Goal: Task Accomplishment & Management: Complete application form

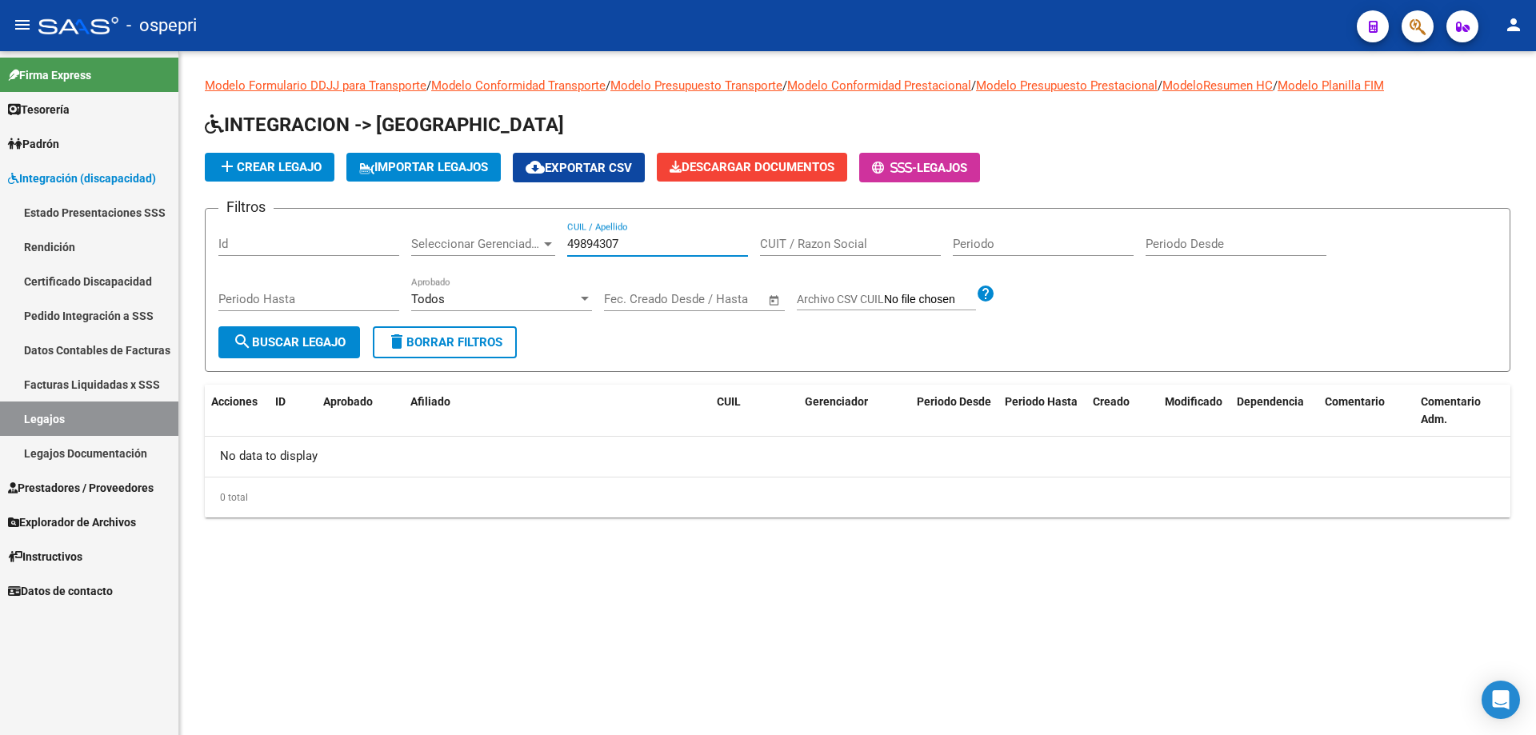
type input "49894307"
click at [314, 345] on span "search Buscar Legajo" at bounding box center [289, 342] width 113 height 14
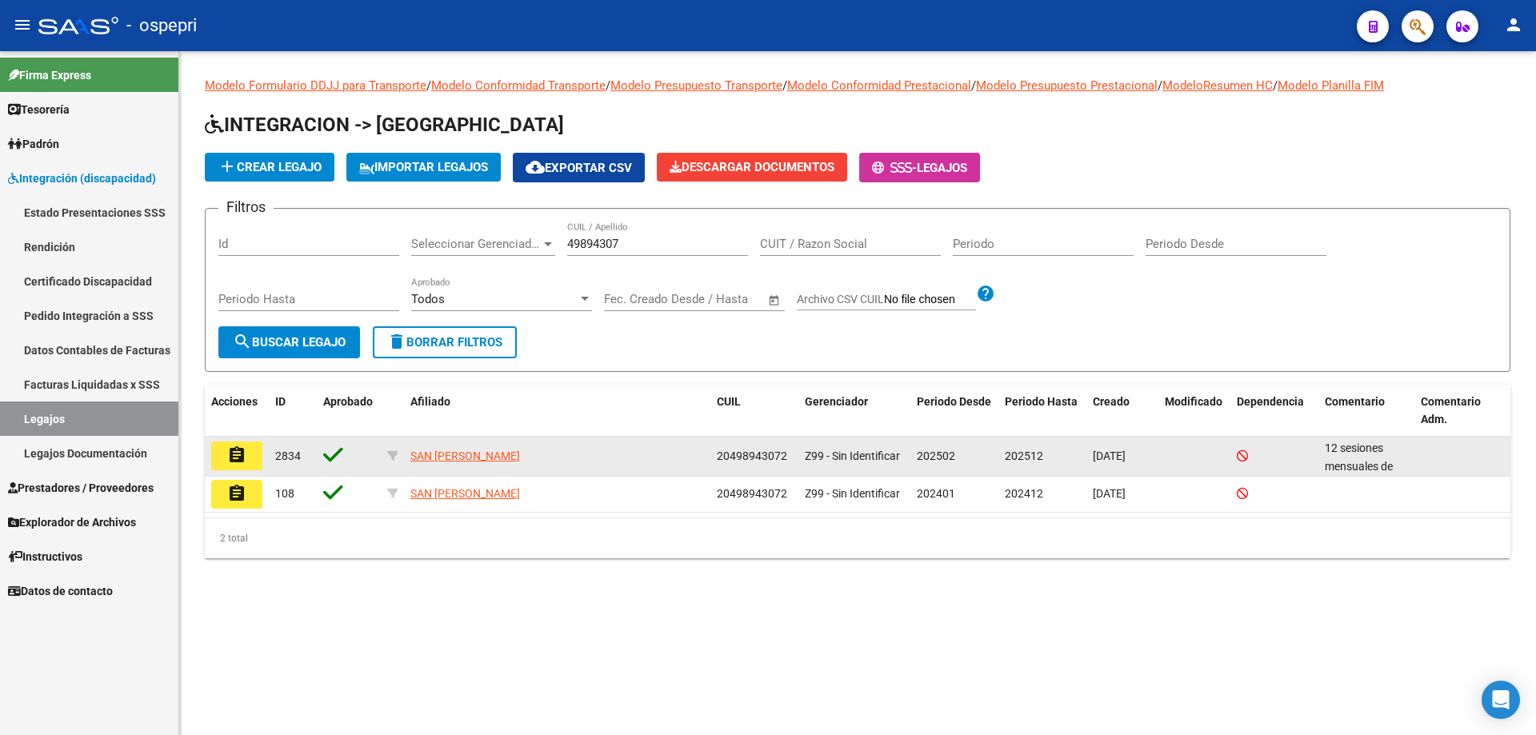
click at [246, 461] on mat-icon "assignment" at bounding box center [236, 454] width 19 height 19
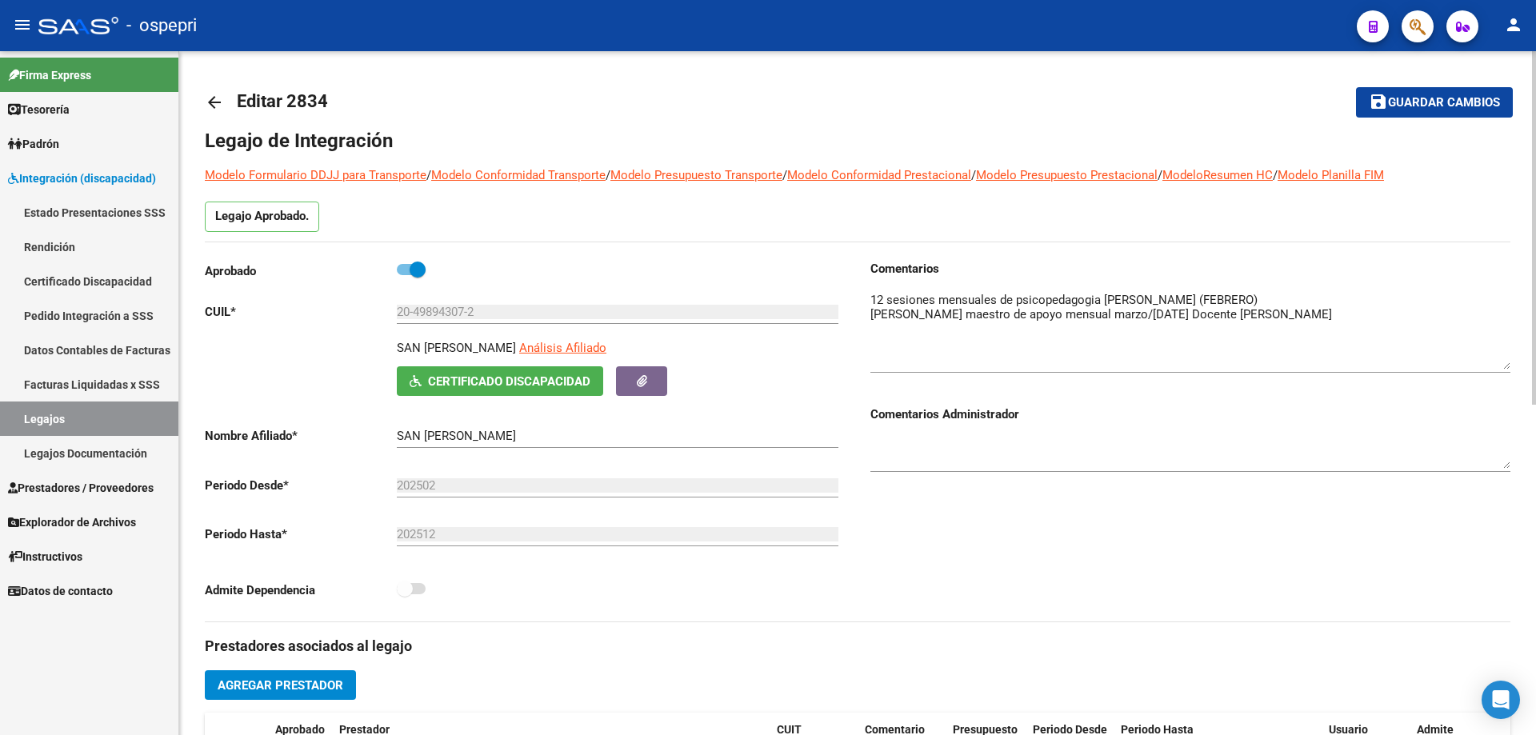
drag, startPoint x: 1506, startPoint y: 316, endPoint x: 1517, endPoint y: 362, distance: 47.7
click at [1517, 362] on div "arrow_back Editar 2834 save Guardar cambios Legajo de Integración Modelo Formul…" at bounding box center [857, 713] width 1356 height 1324
click at [1309, 312] on textarea at bounding box center [1190, 330] width 640 height 78
click at [1229, 315] on textarea at bounding box center [1190, 330] width 640 height 78
click at [1349, 314] on textarea at bounding box center [1190, 330] width 640 height 78
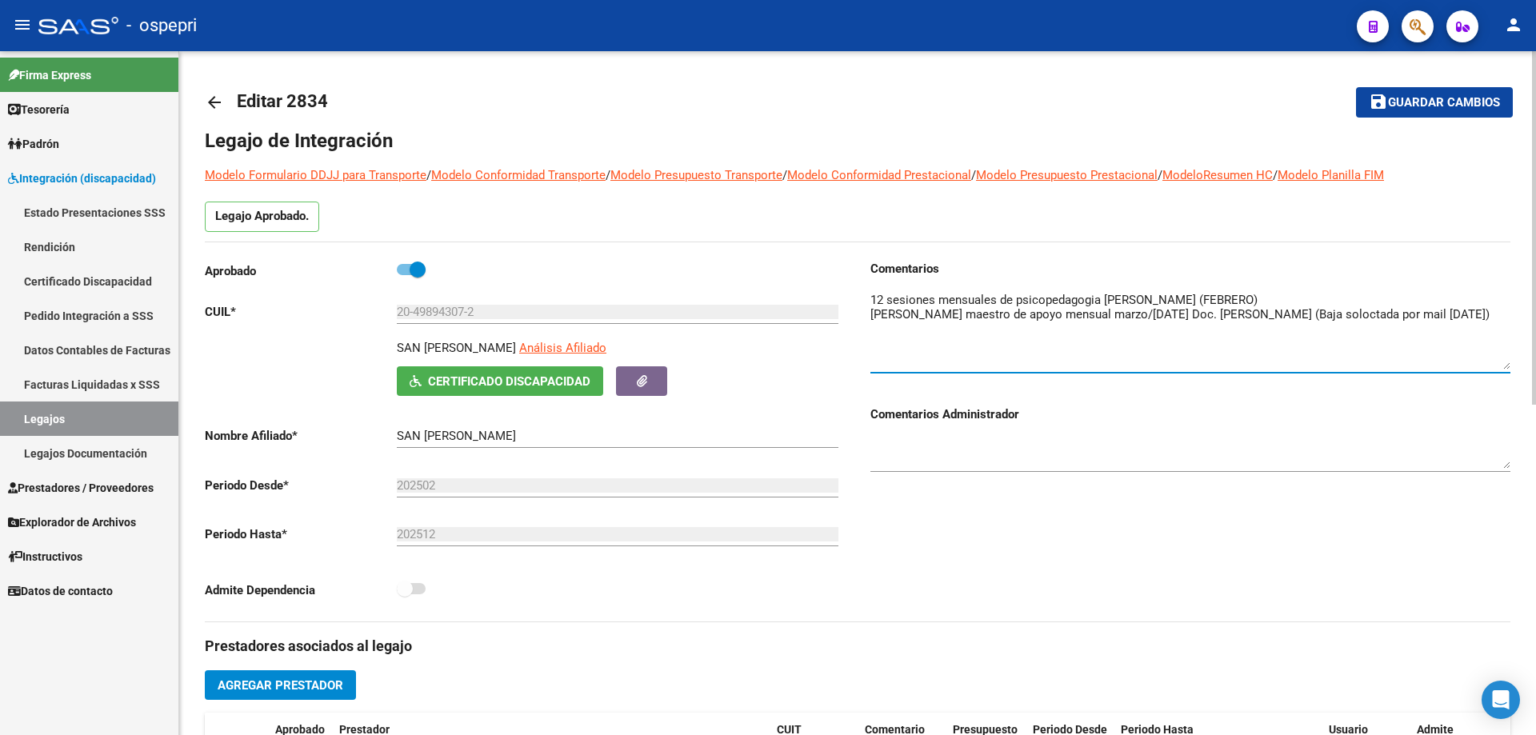
click at [1342, 313] on textarea at bounding box center [1190, 330] width 640 height 78
click at [1348, 310] on textarea at bounding box center [1190, 330] width 640 height 78
click at [880, 333] on textarea at bounding box center [1190, 330] width 640 height 78
click at [871, 330] on textarea at bounding box center [1190, 330] width 640 height 78
click at [1500, 316] on textarea at bounding box center [1190, 330] width 640 height 78
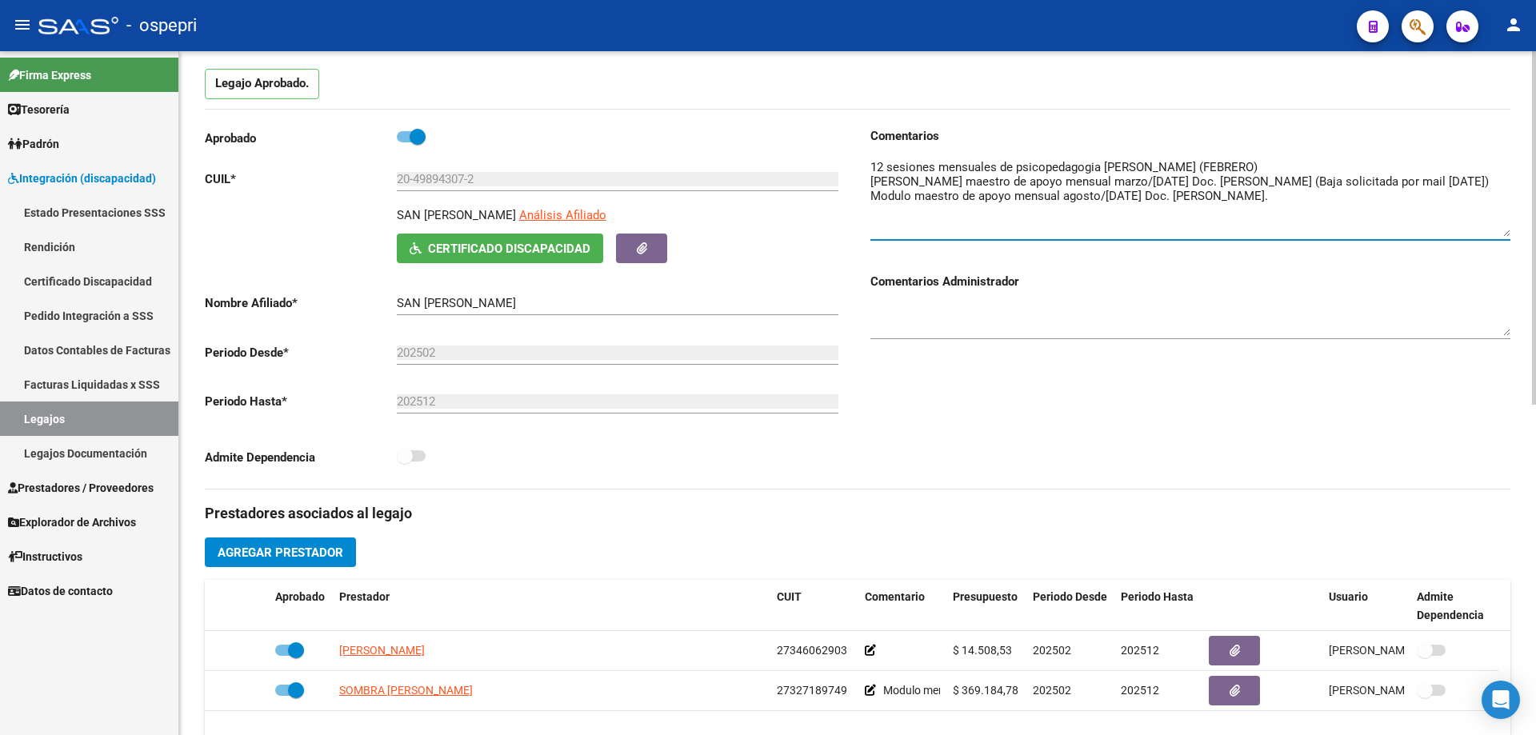
scroll to position [160, 0]
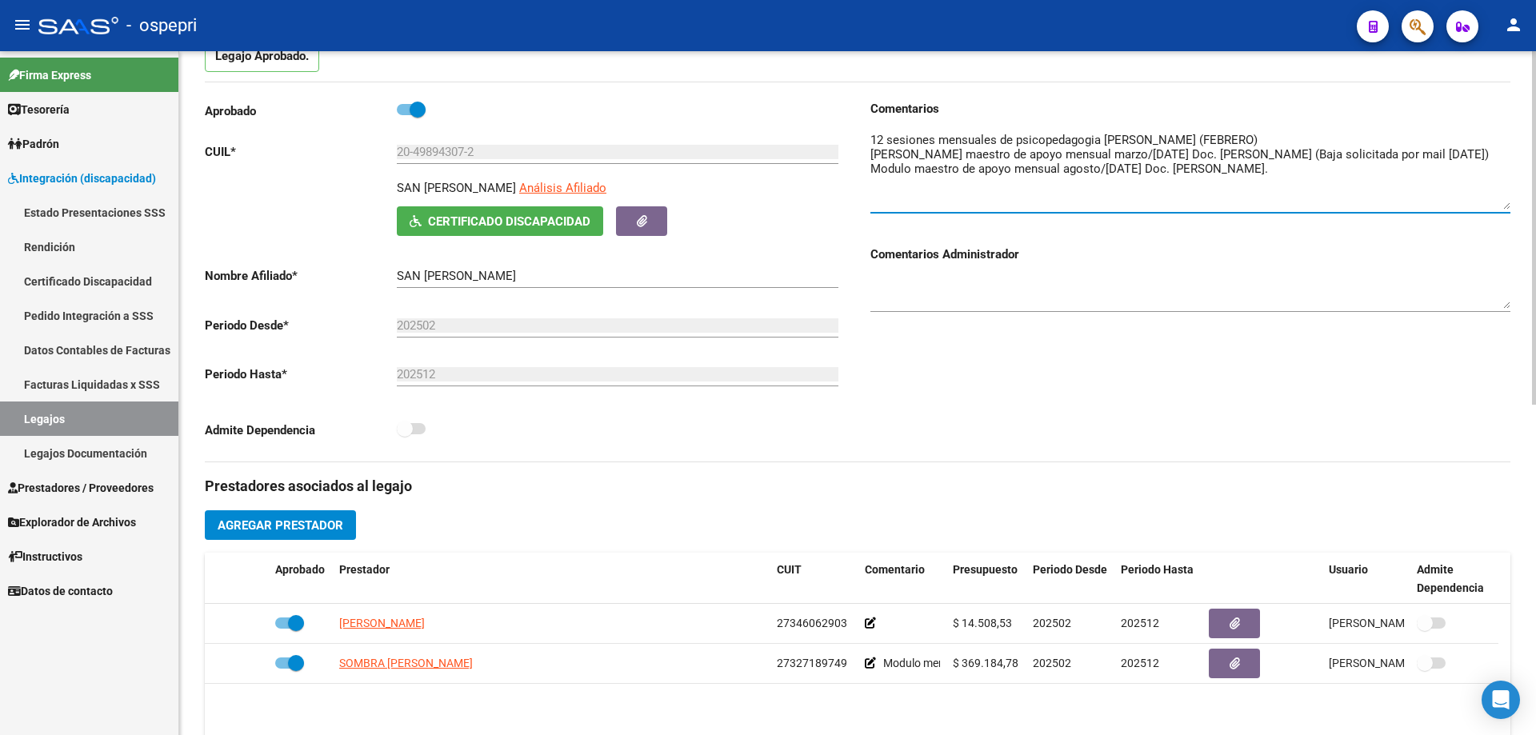
type textarea "12 sesiones mensuales de psicopedagogia [PERSON_NAME] (FEBRERO) [PERSON_NAME] m…"
click at [285, 523] on span "Agregar Prestador" at bounding box center [281, 525] width 126 height 14
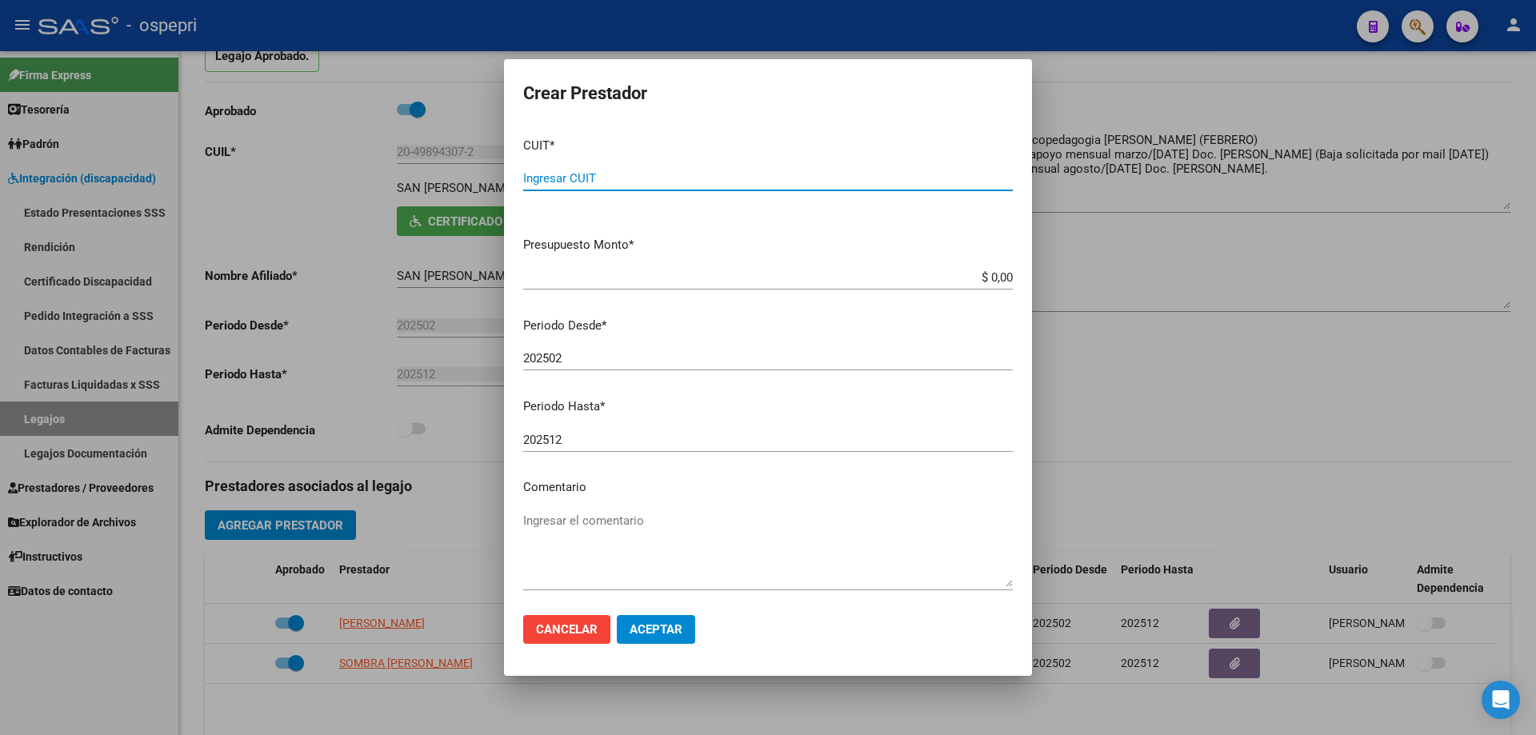
click at [620, 173] on input "Ingresar CUIT" at bounding box center [767, 178] width 489 height 14
type input "27-41590107-6"
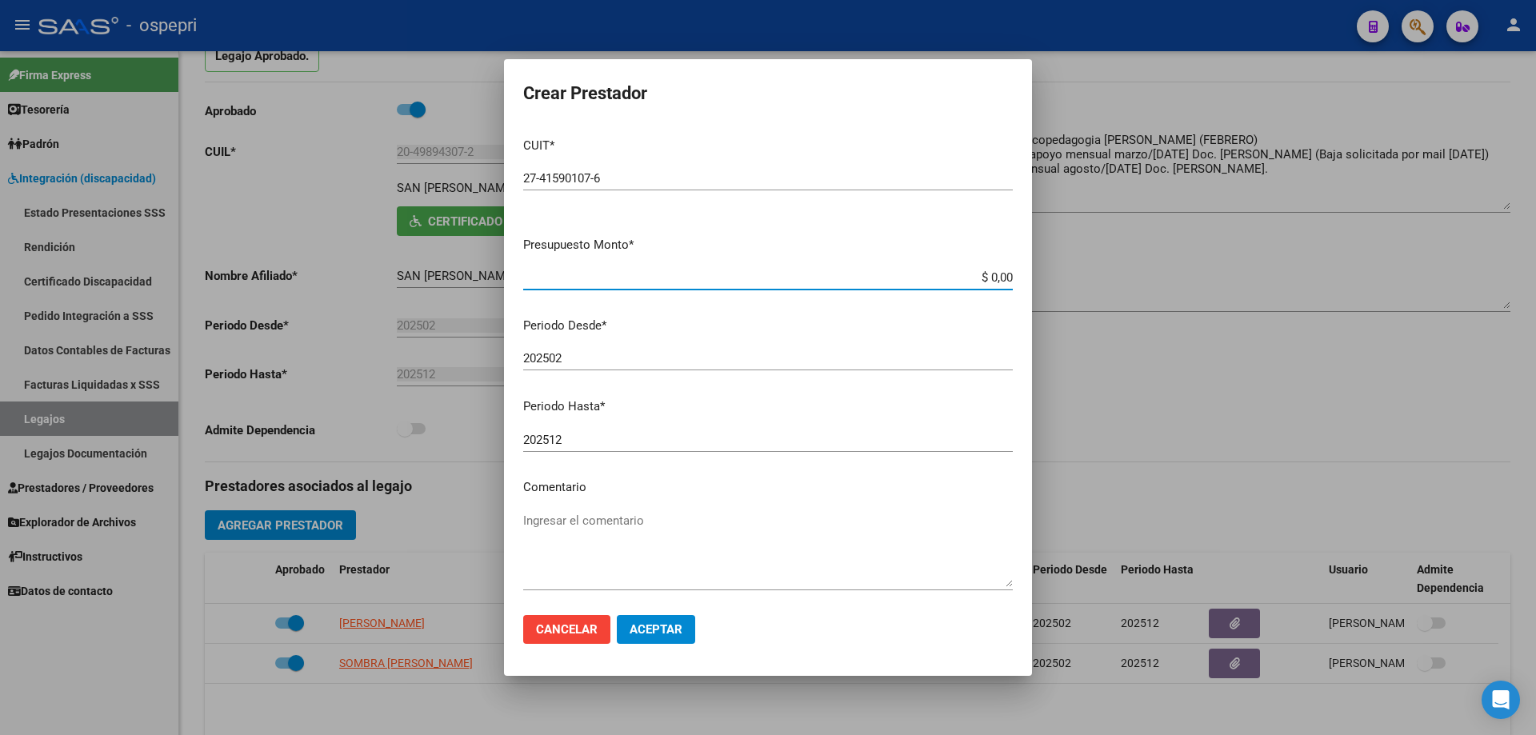
drag, startPoint x: 1000, startPoint y: 275, endPoint x: 939, endPoint y: 278, distance: 60.9
click at [941, 277] on input "$ 0,00" at bounding box center [767, 277] width 489 height 14
drag, startPoint x: 1000, startPoint y: 275, endPoint x: 928, endPoint y: 282, distance: 72.3
click at [928, 282] on input "$ 0,00" at bounding box center [767, 277] width 489 height 14
type input "$ 369.184,78"
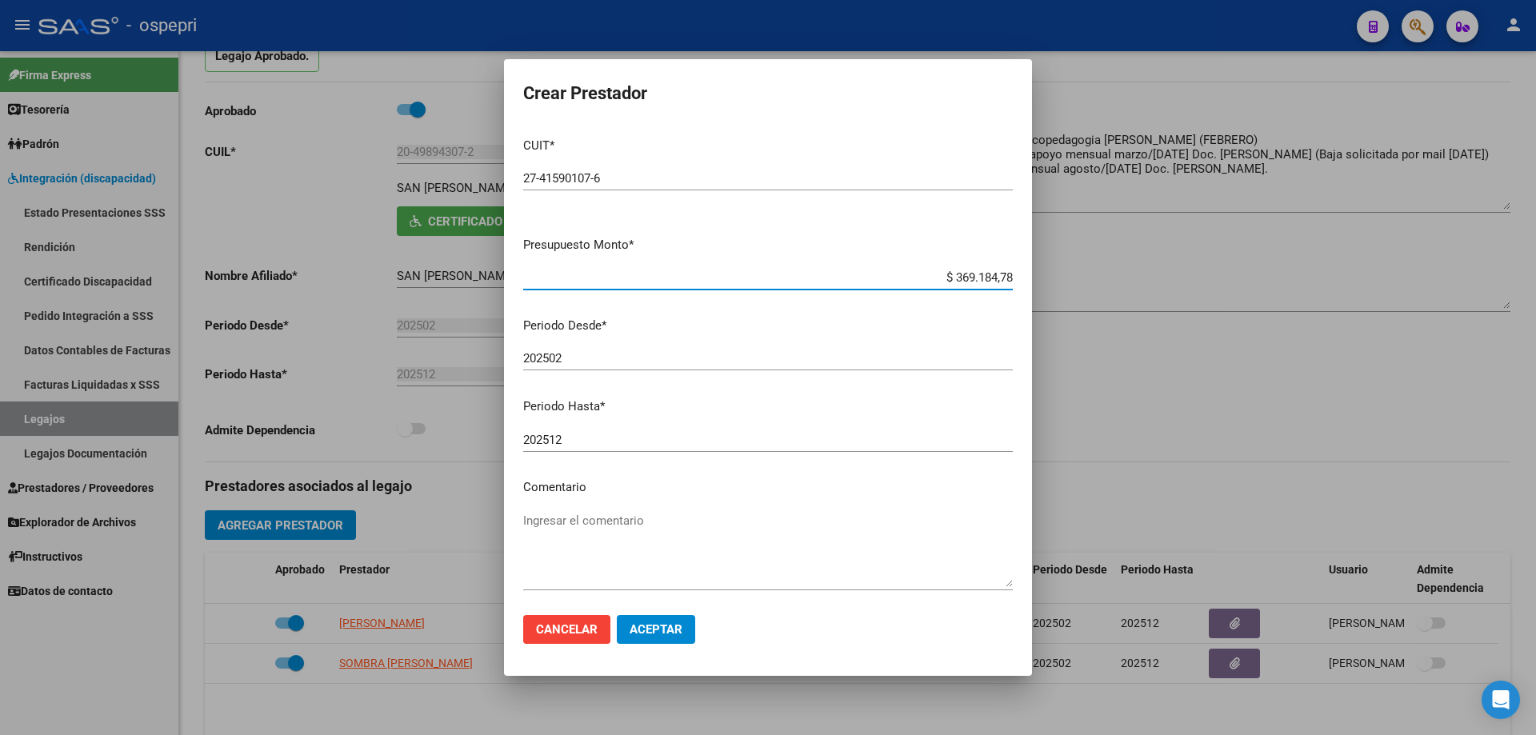
click at [560, 524] on textarea "Ingresar el comentario" at bounding box center [767, 549] width 489 height 75
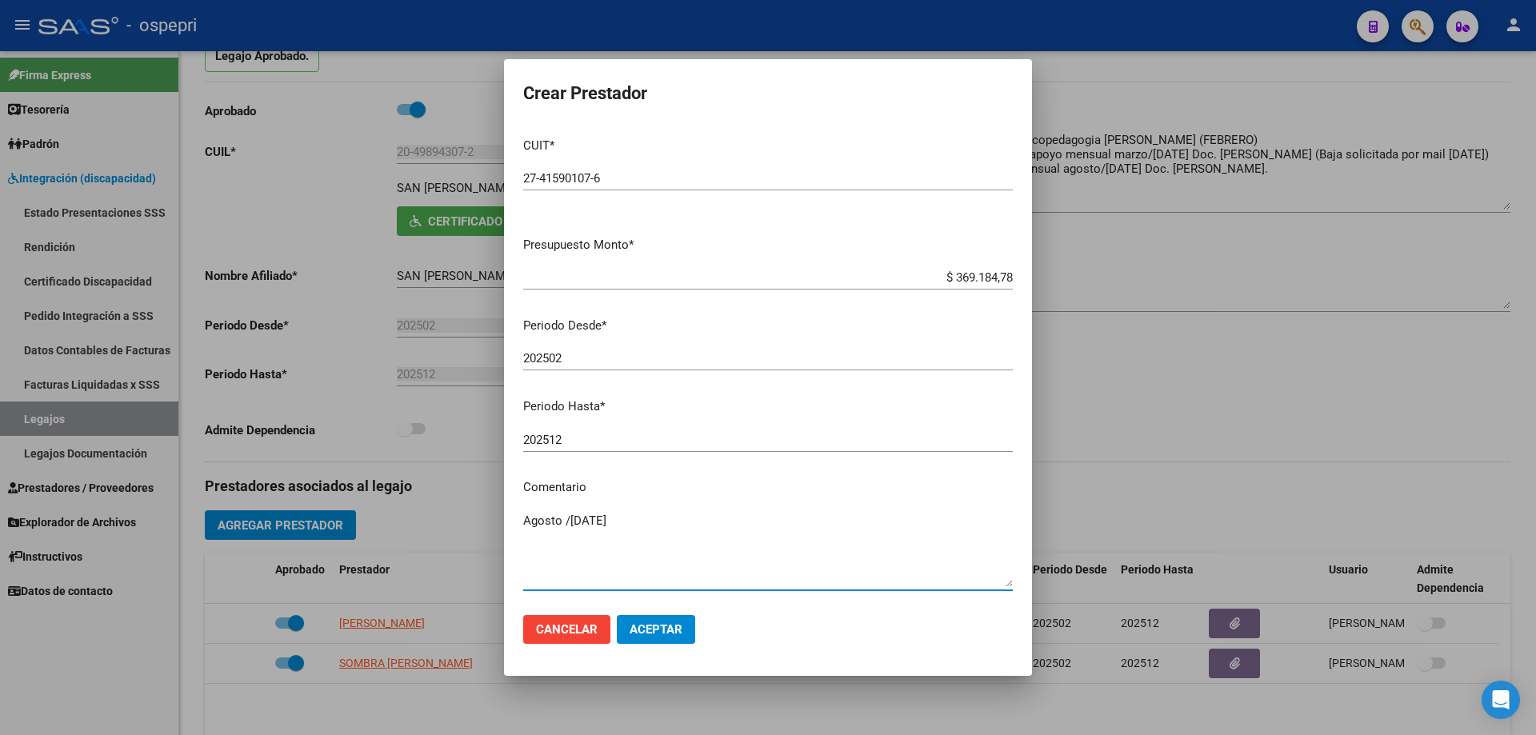
type textarea "Agosto /[DATE]"
click at [649, 630] on span "Aceptar" at bounding box center [655, 629] width 53 height 14
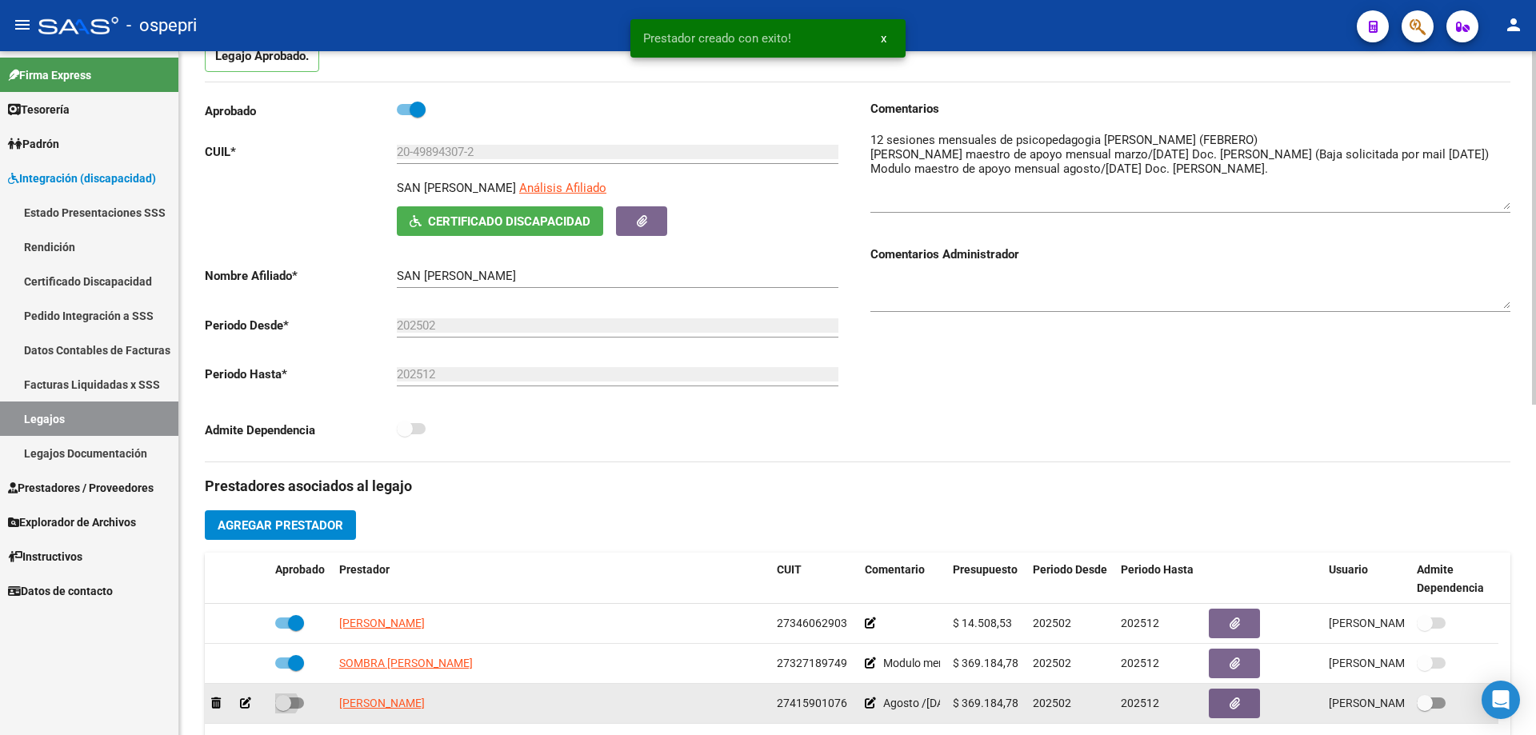
click at [286, 698] on span at bounding box center [283, 703] width 16 height 16
click at [283, 709] on input "checkbox" at bounding box center [282, 709] width 1 height 1
checkbox input "true"
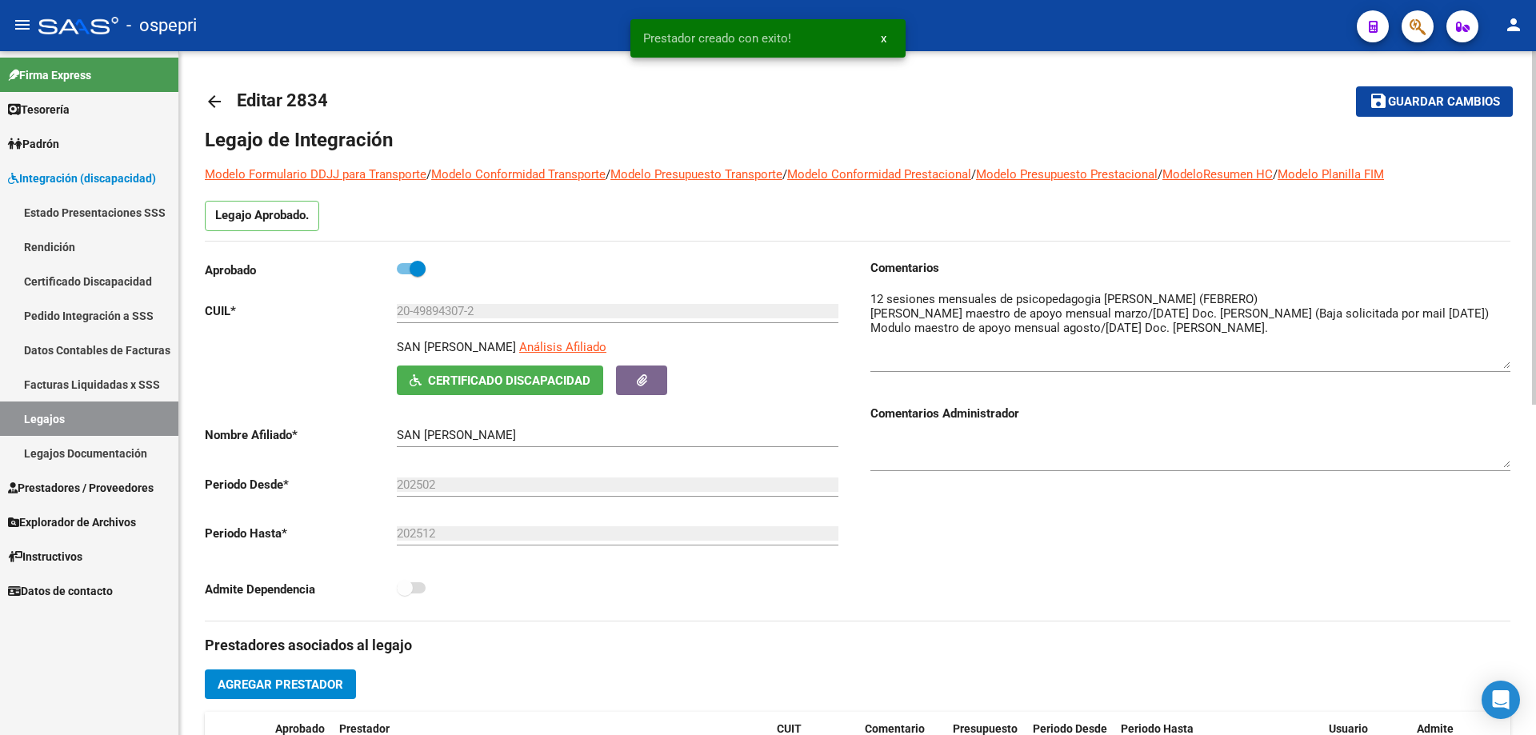
scroll to position [0, 0]
click at [1436, 96] on span "Guardar cambios" at bounding box center [1444, 103] width 112 height 14
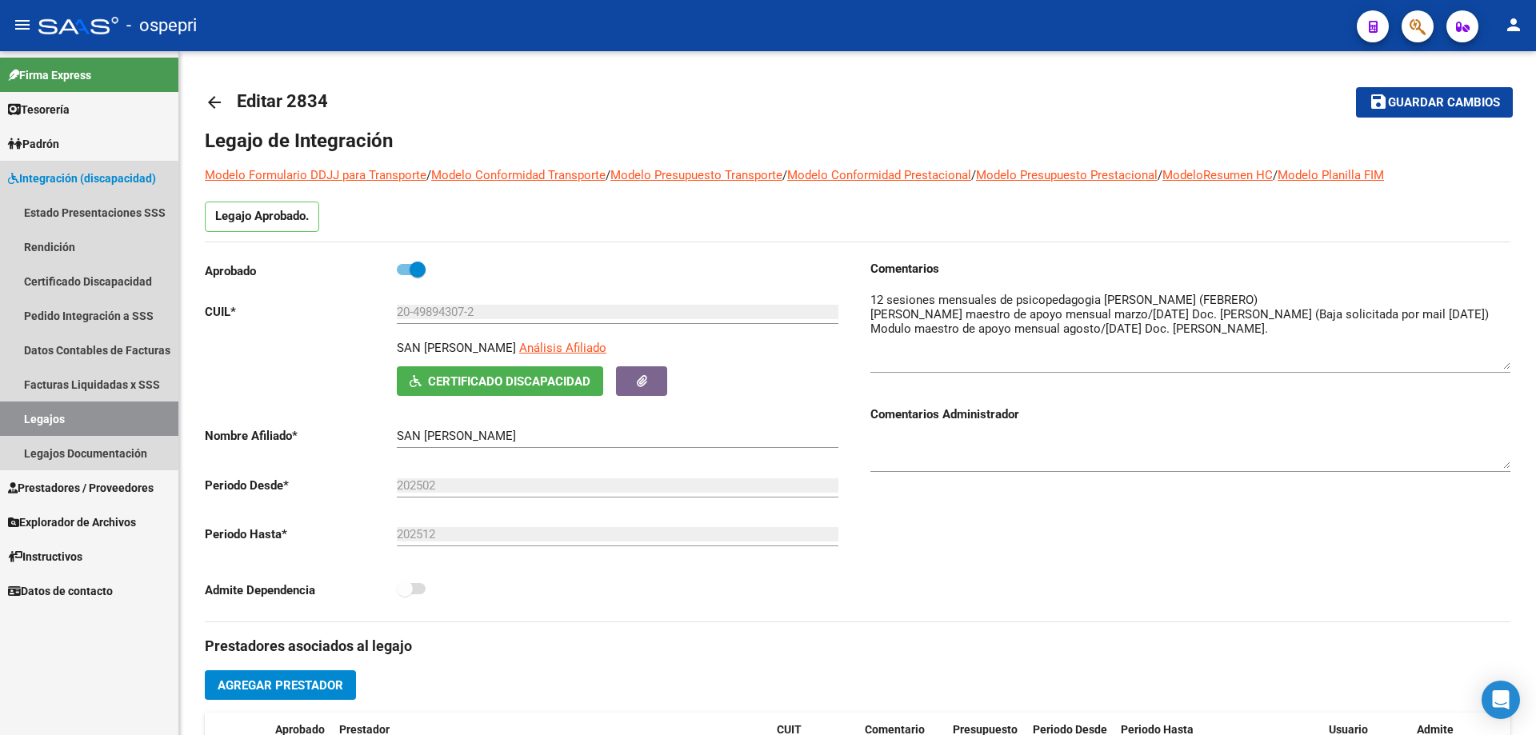
click at [44, 418] on link "Legajos" at bounding box center [89, 419] width 178 height 34
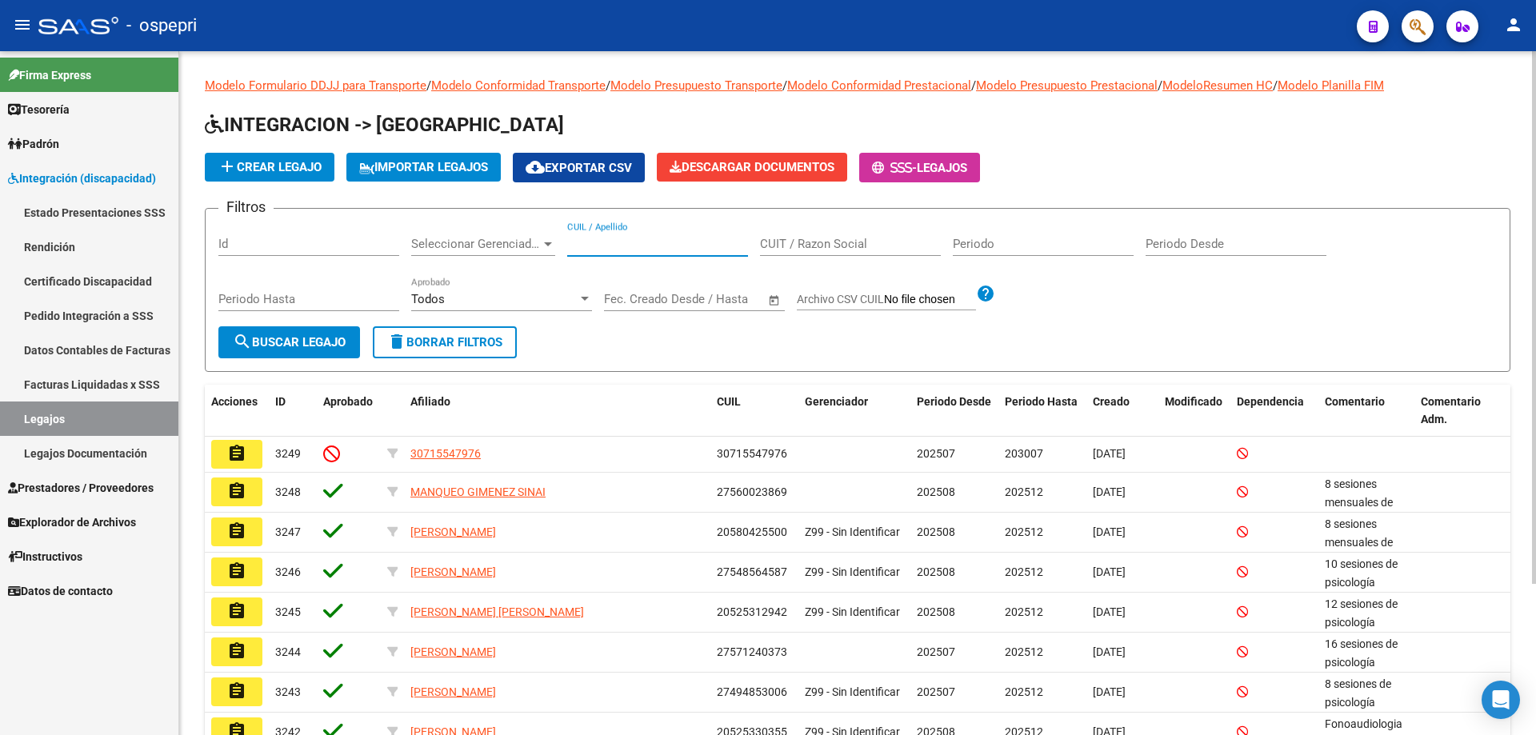
click at [586, 246] on input "CUIL / Apellido" at bounding box center [657, 244] width 181 height 14
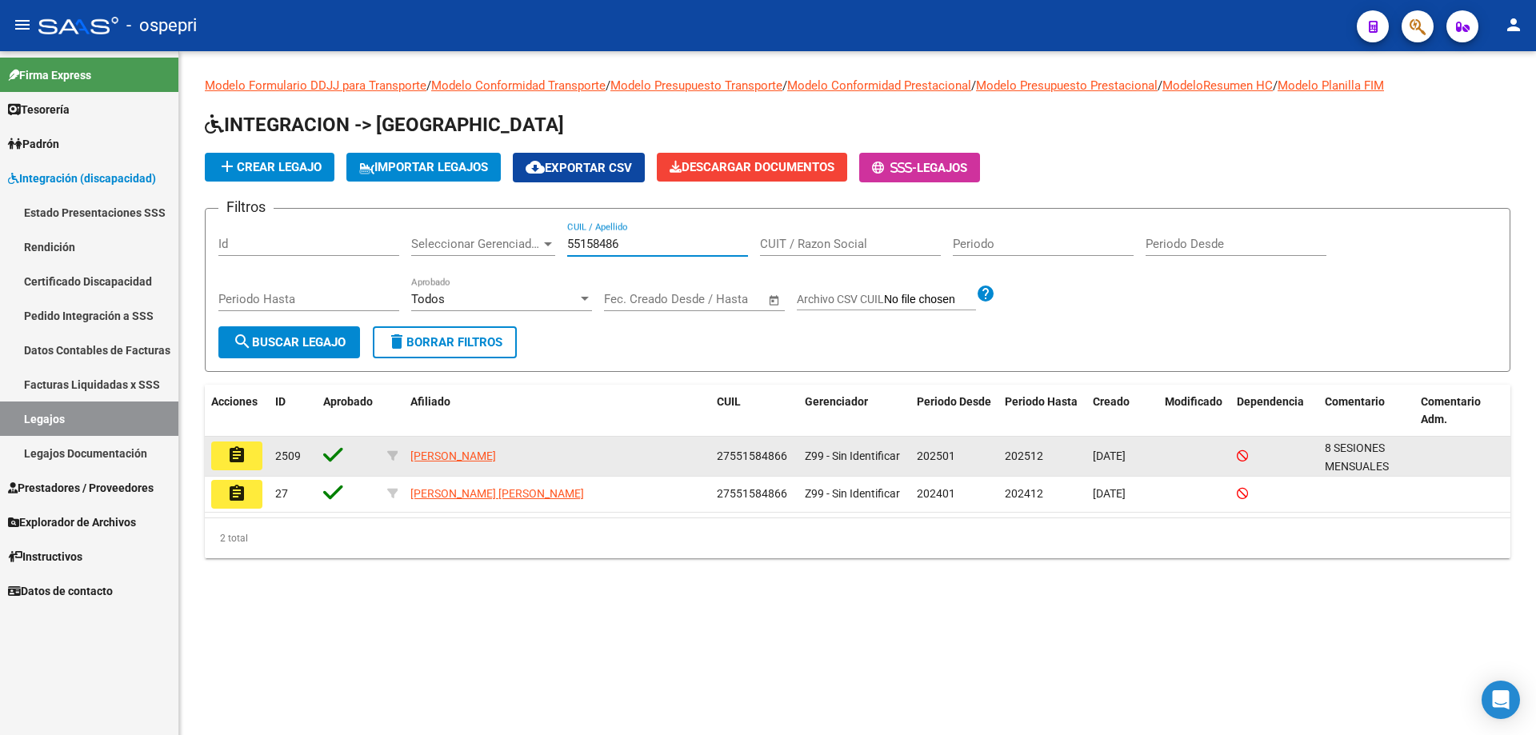
type input "55158486"
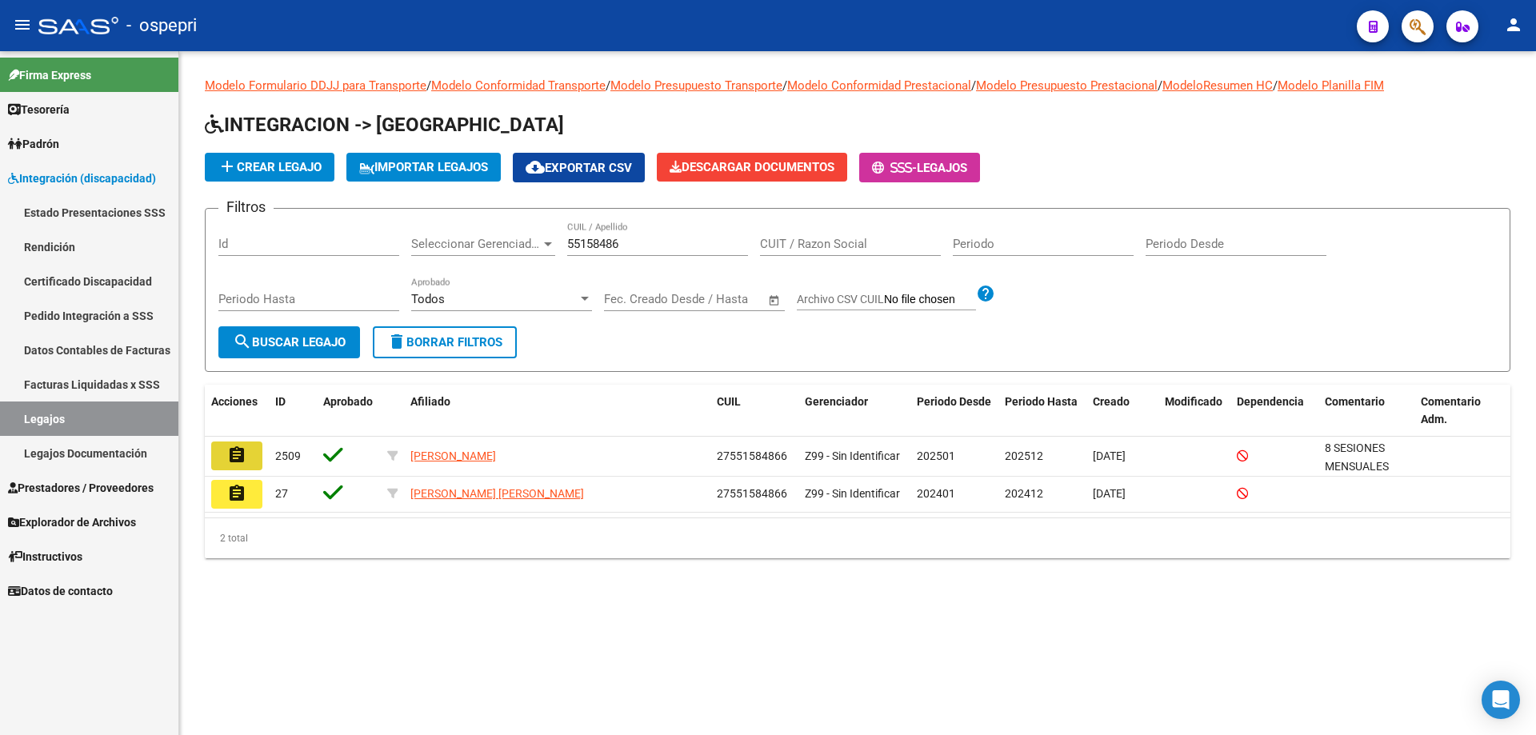
click at [253, 463] on button "assignment" at bounding box center [236, 456] width 51 height 29
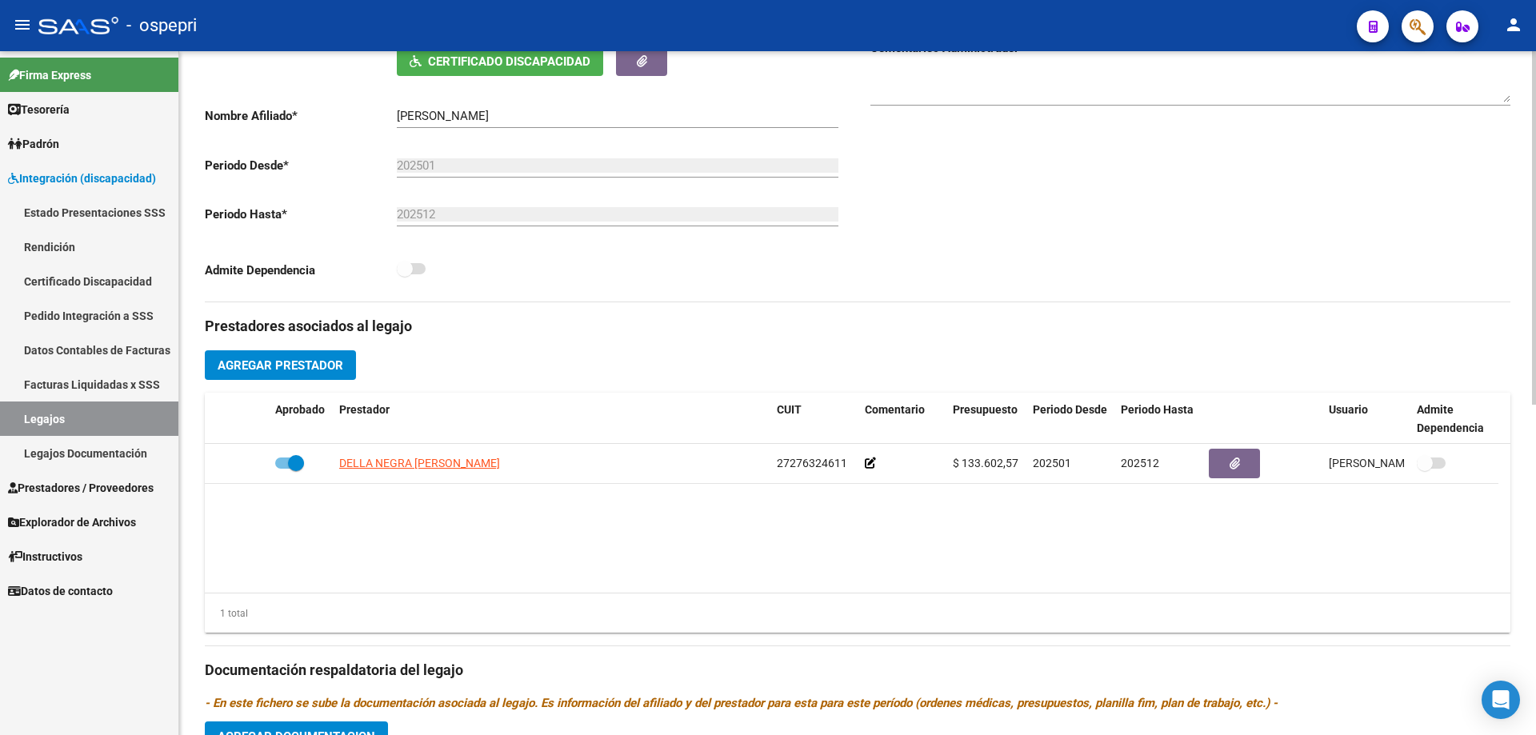
scroll to position [640, 0]
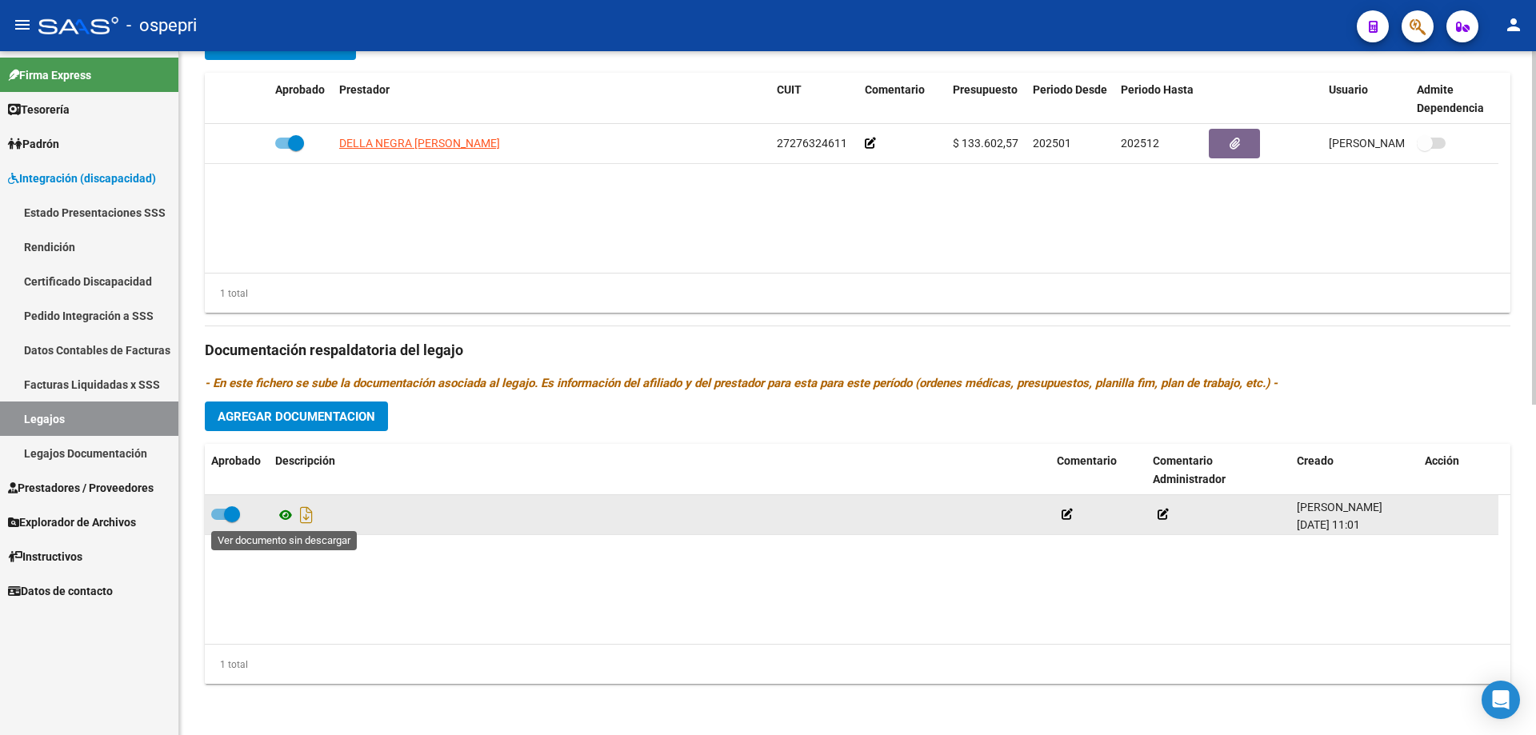
click at [284, 514] on icon at bounding box center [285, 514] width 21 height 19
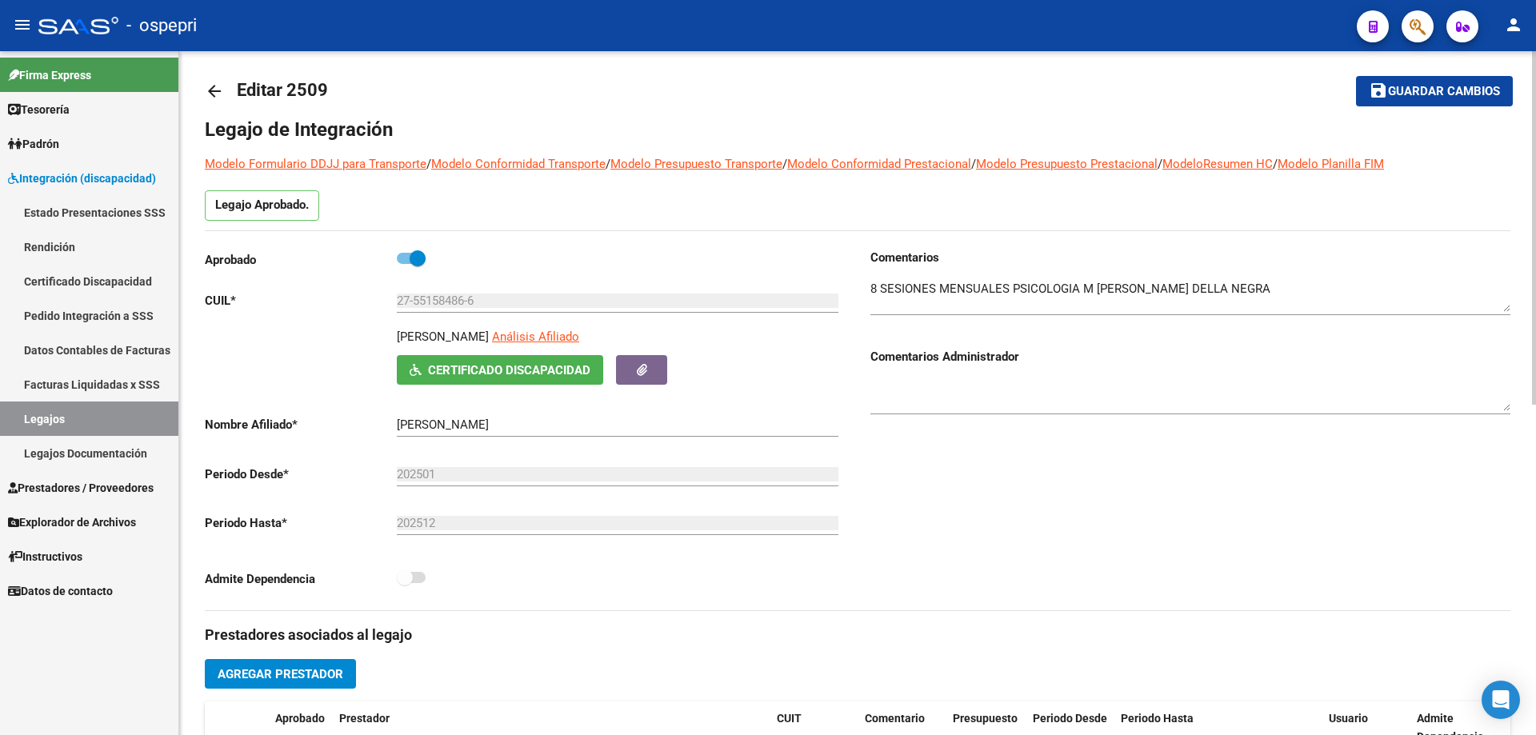
scroll to position [0, 0]
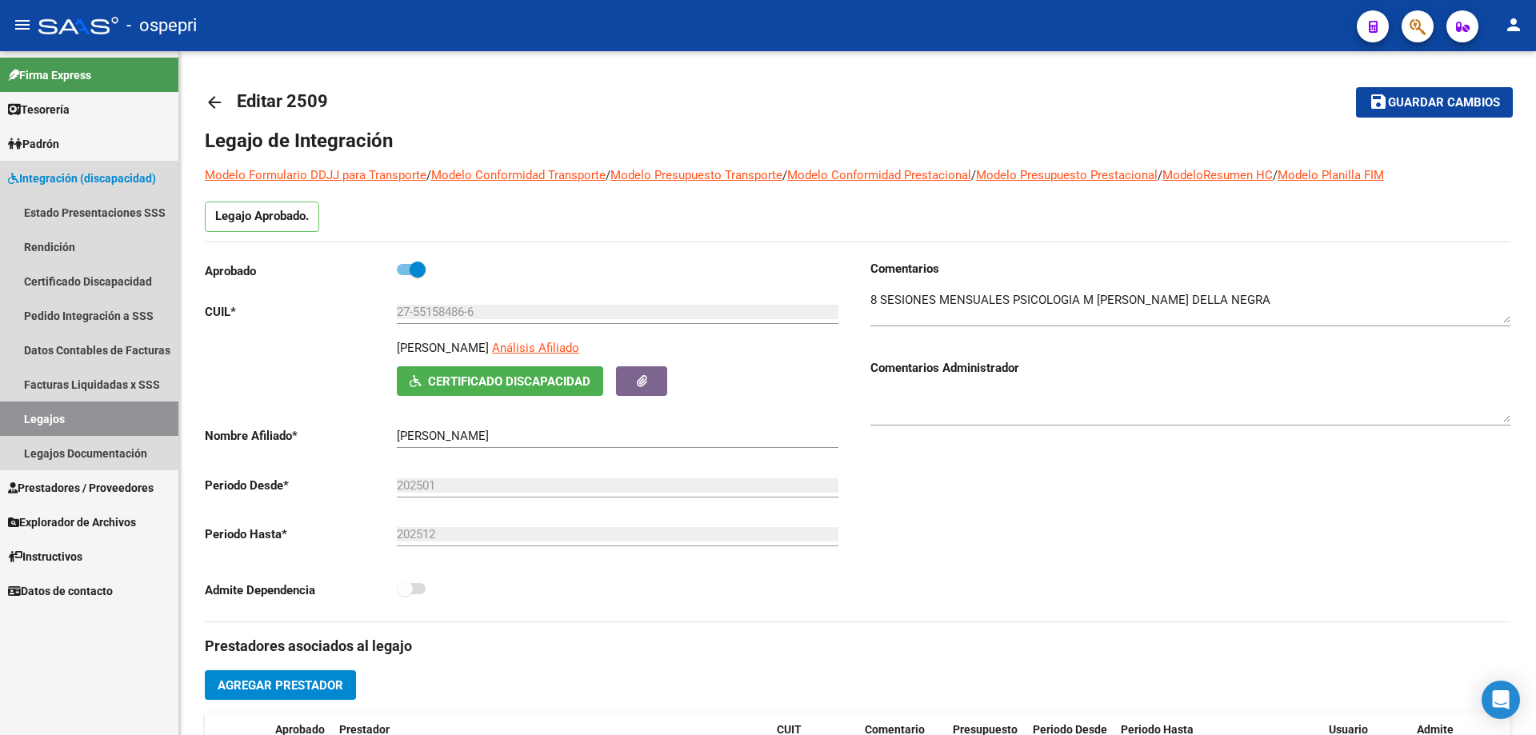
click at [46, 414] on link "Legajos" at bounding box center [89, 419] width 178 height 34
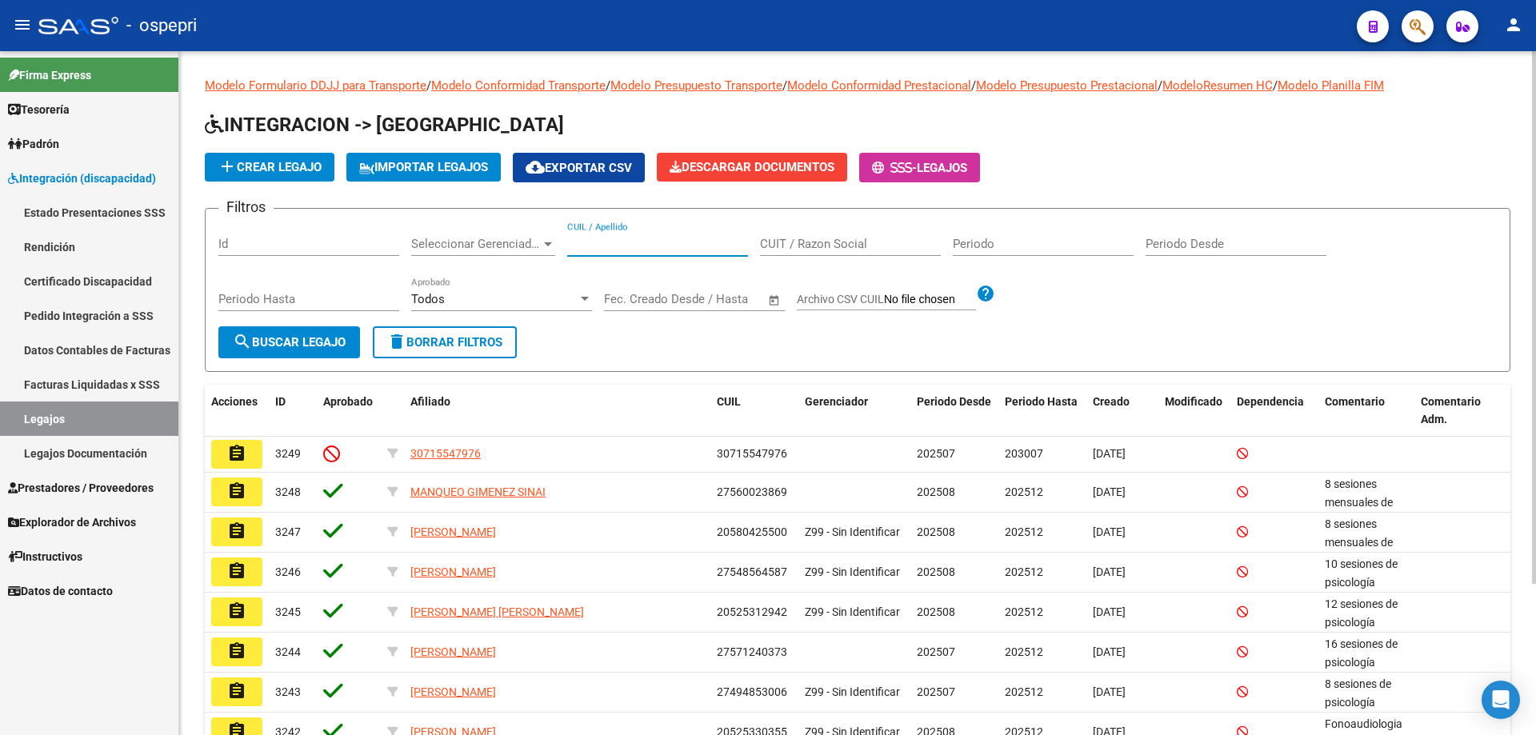
click at [605, 242] on input "CUIL / Apellido" at bounding box center [657, 244] width 181 height 14
paste input "55159458"
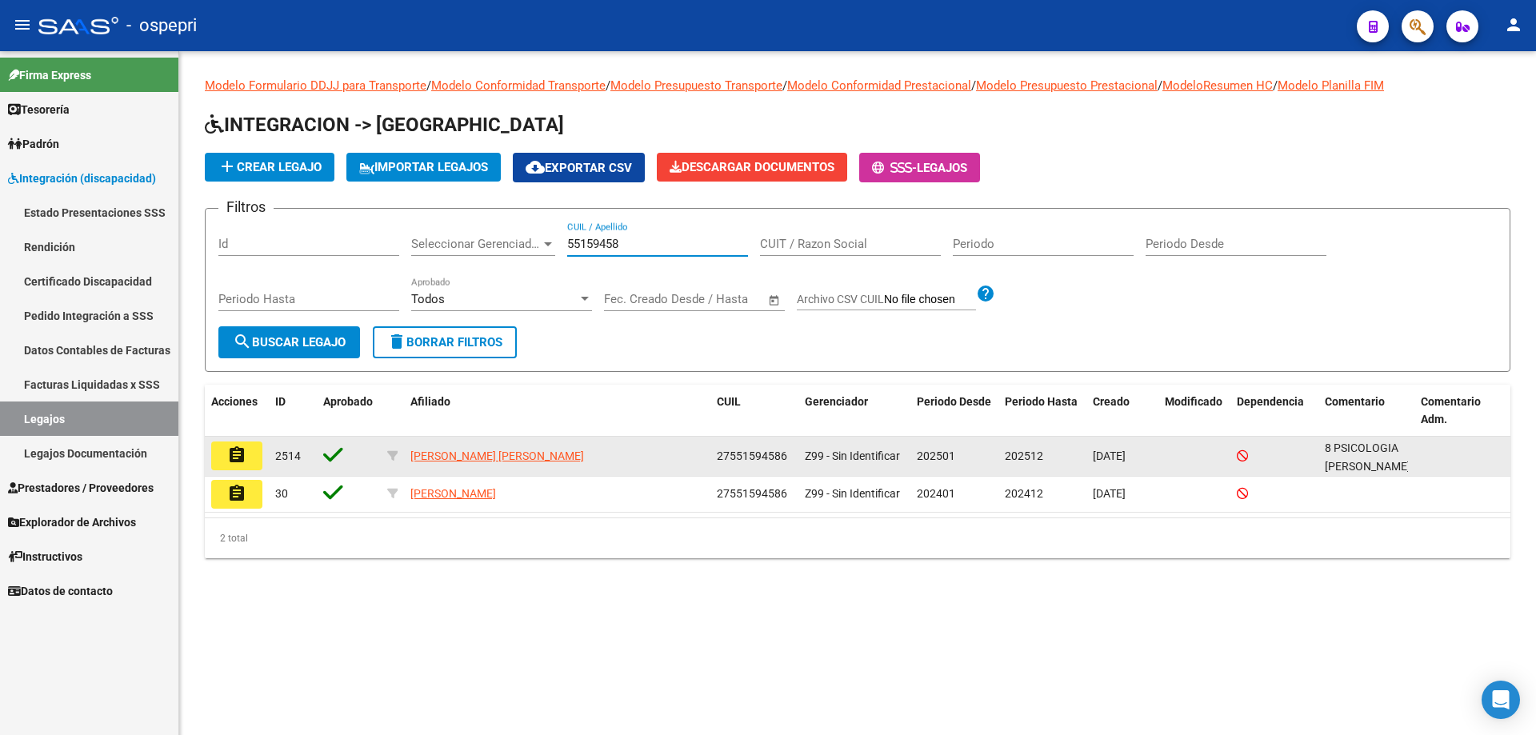
type input "55159458"
click at [254, 459] on button "assignment" at bounding box center [236, 456] width 51 height 29
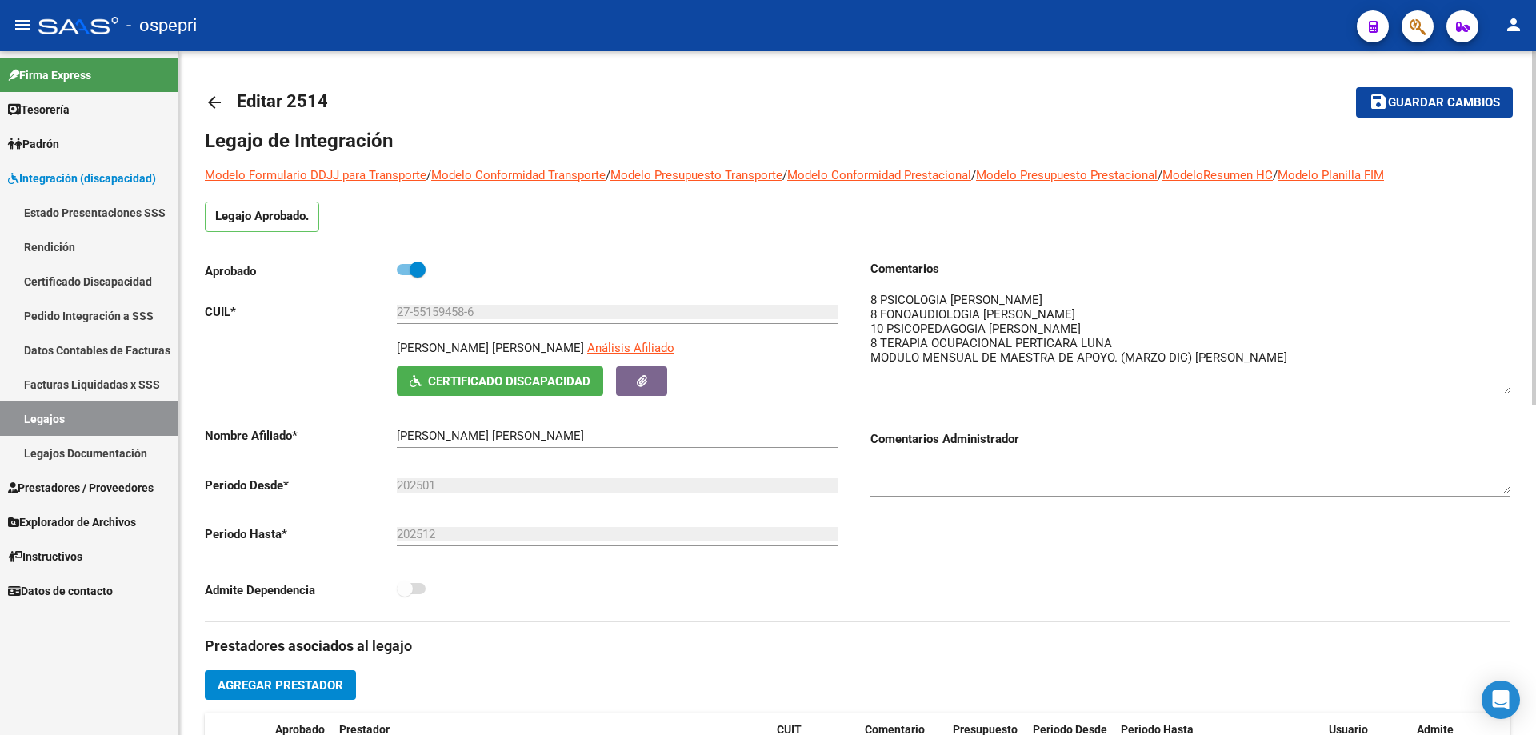
drag, startPoint x: 1503, startPoint y: 313, endPoint x: 1527, endPoint y: 385, distance: 75.9
click at [1527, 385] on div "arrow_back Editar 2514 save Guardar cambios Legajo de Integración Modelo Formul…" at bounding box center [857, 713] width 1356 height 1324
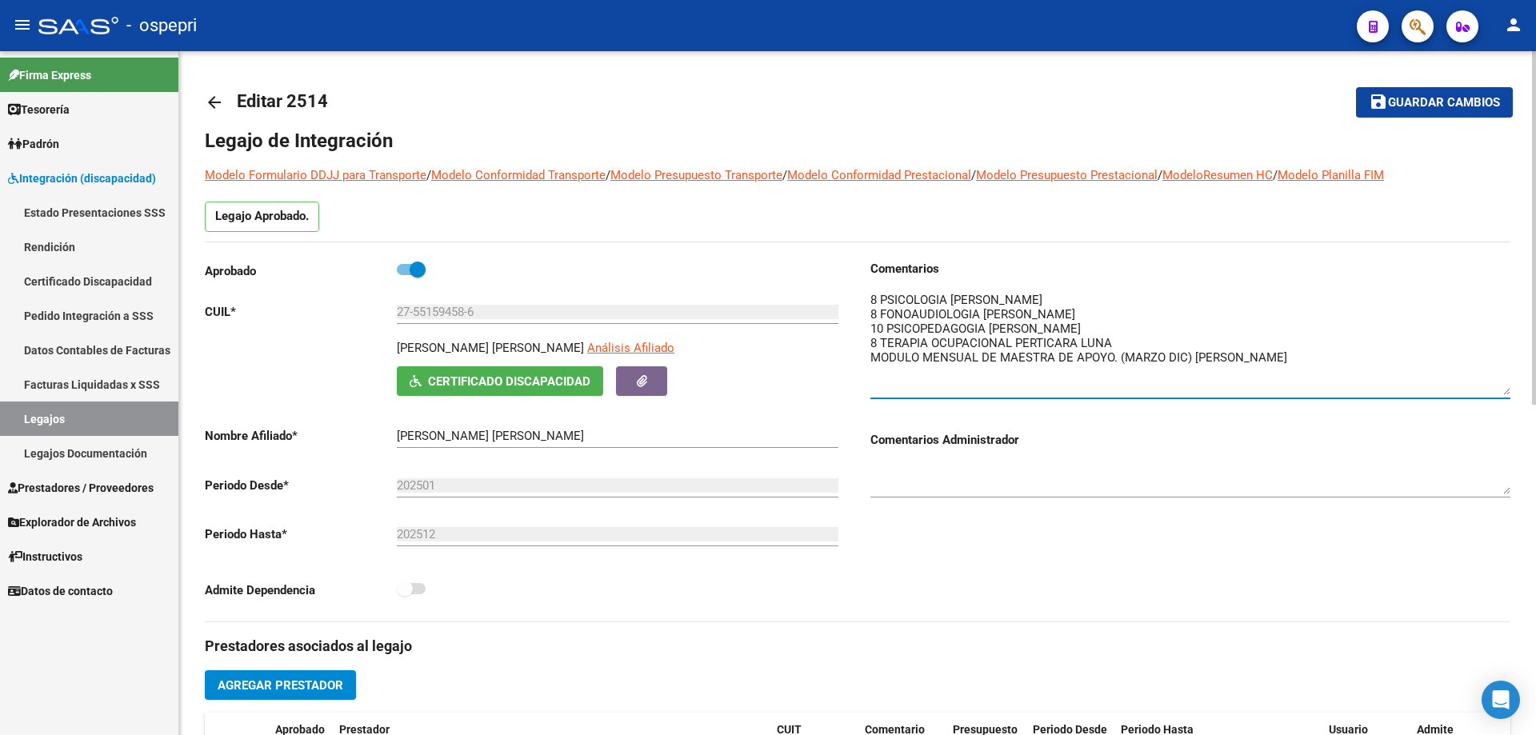
click at [1355, 354] on textarea at bounding box center [1190, 343] width 640 height 104
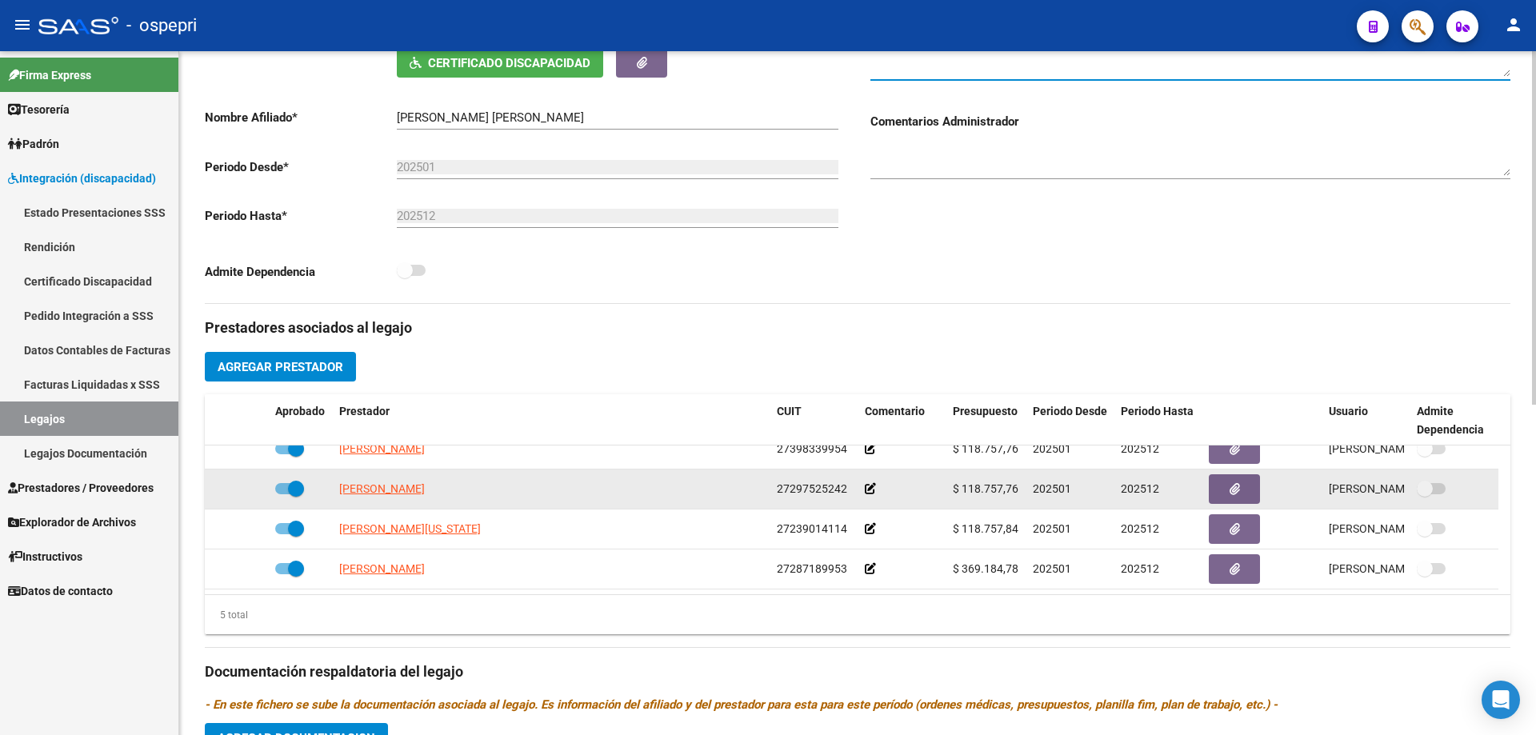
scroll to position [480, 0]
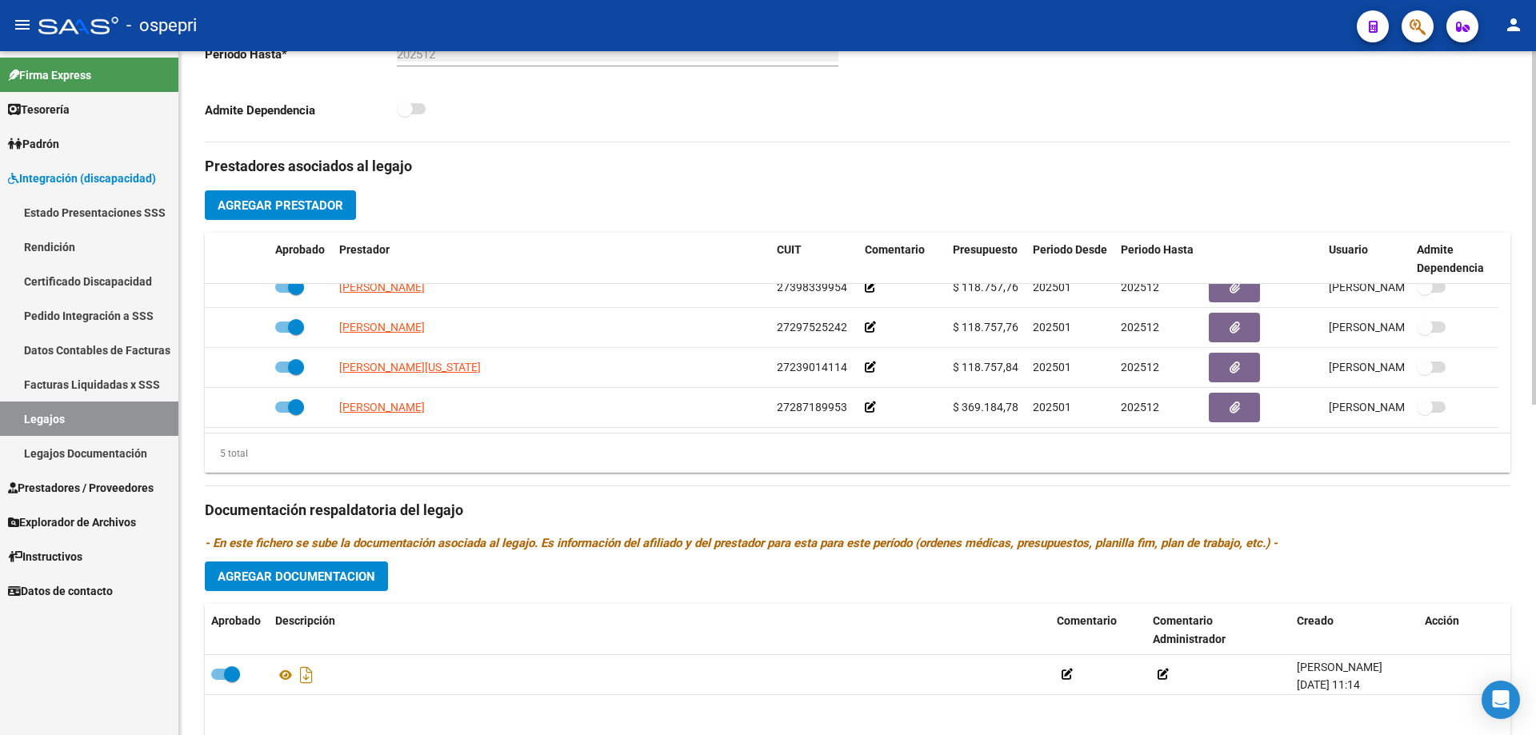
click at [280, 577] on span "Agregar Documentacion" at bounding box center [297, 576] width 158 height 14
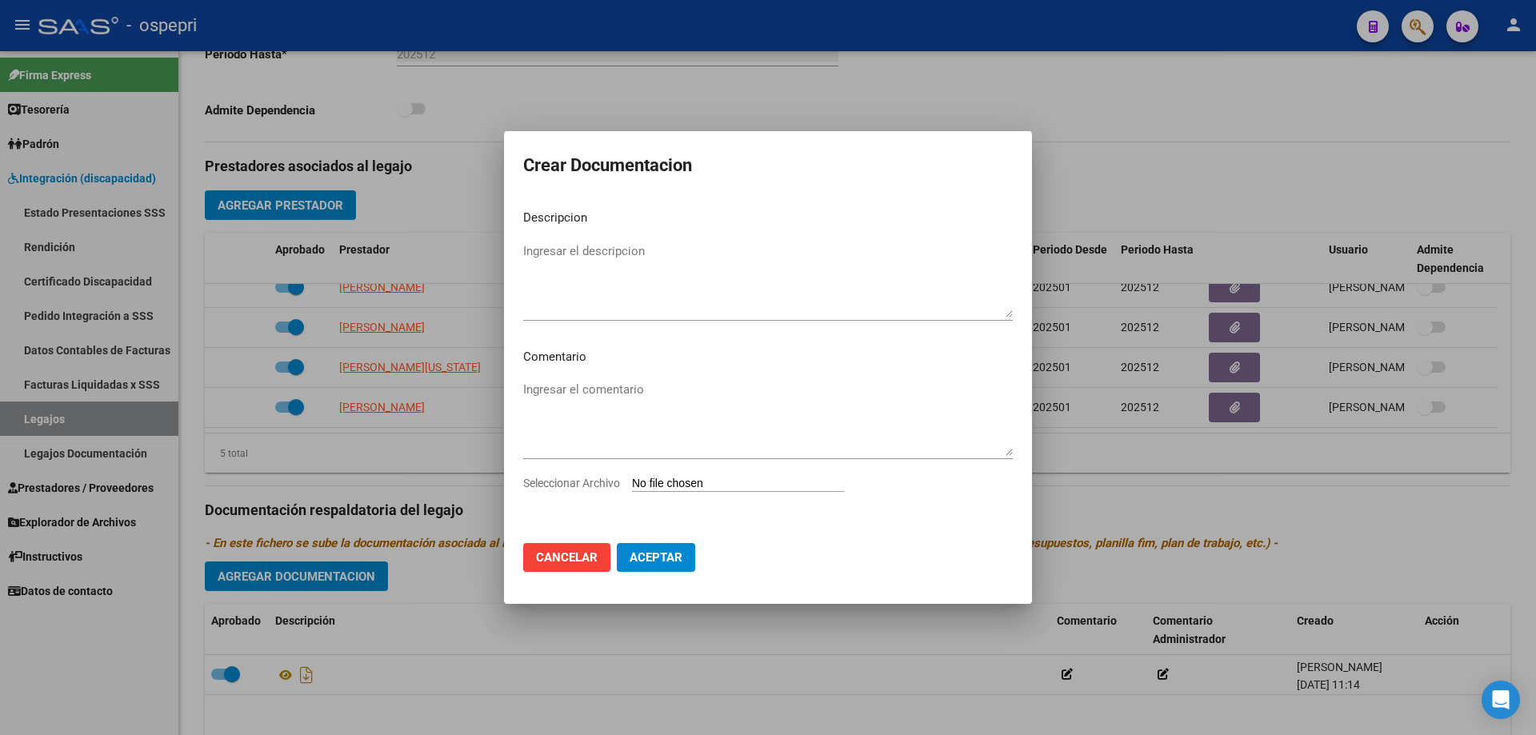
type input "C:\fakepath\20498943072 (2).pdf"
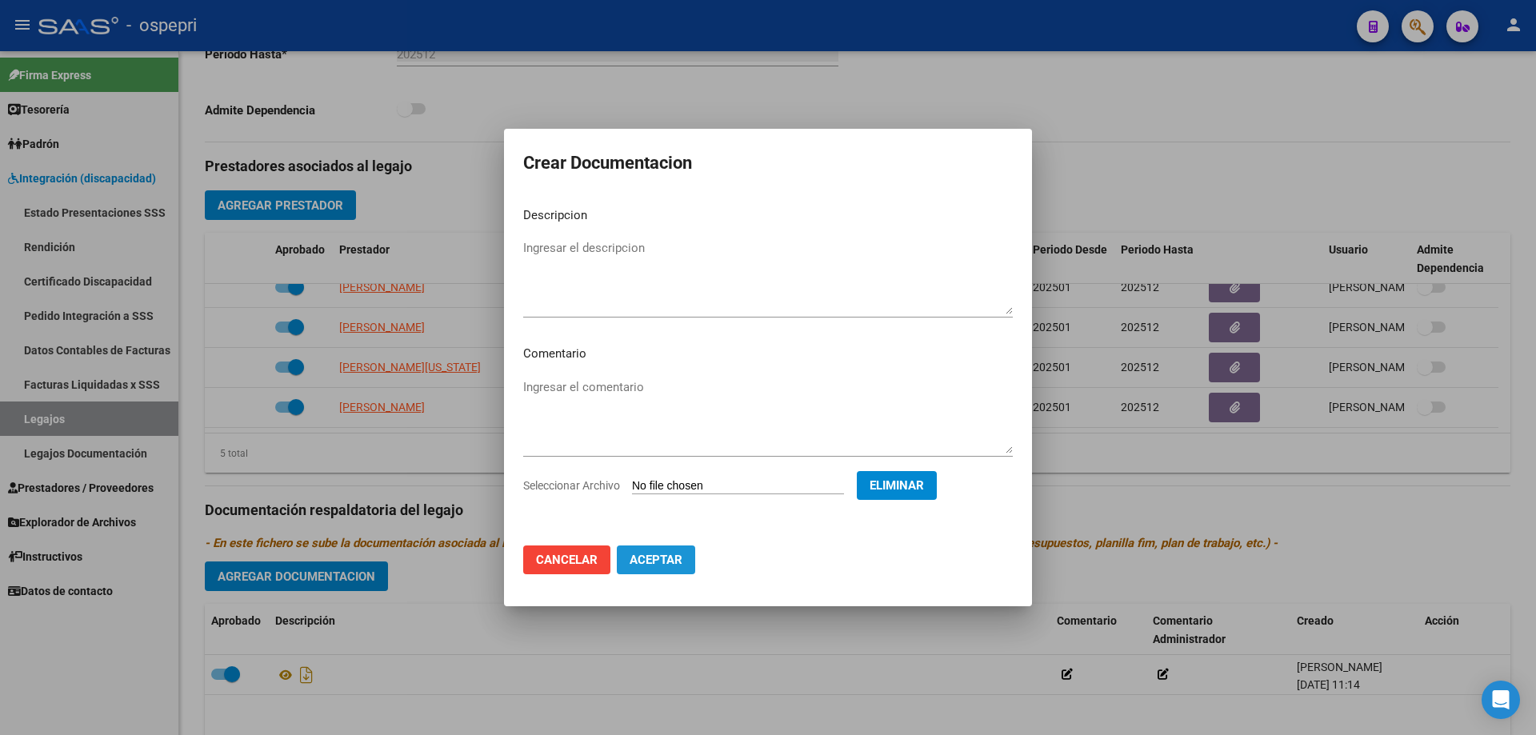
click at [657, 557] on span "Aceptar" at bounding box center [655, 560] width 53 height 14
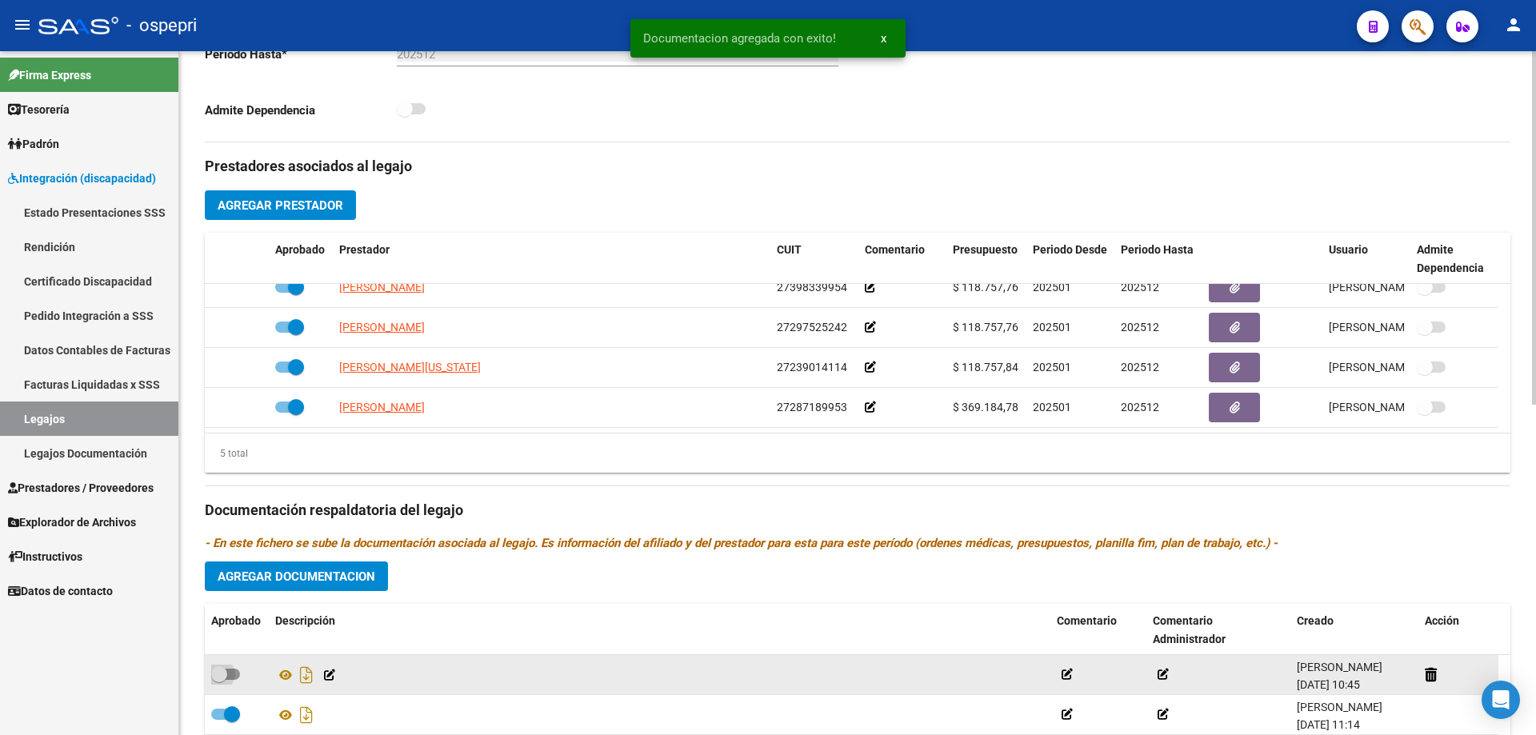
click at [224, 674] on span at bounding box center [219, 674] width 16 height 16
click at [219, 680] on input "checkbox" at bounding box center [218, 680] width 1 height 1
checkbox input "true"
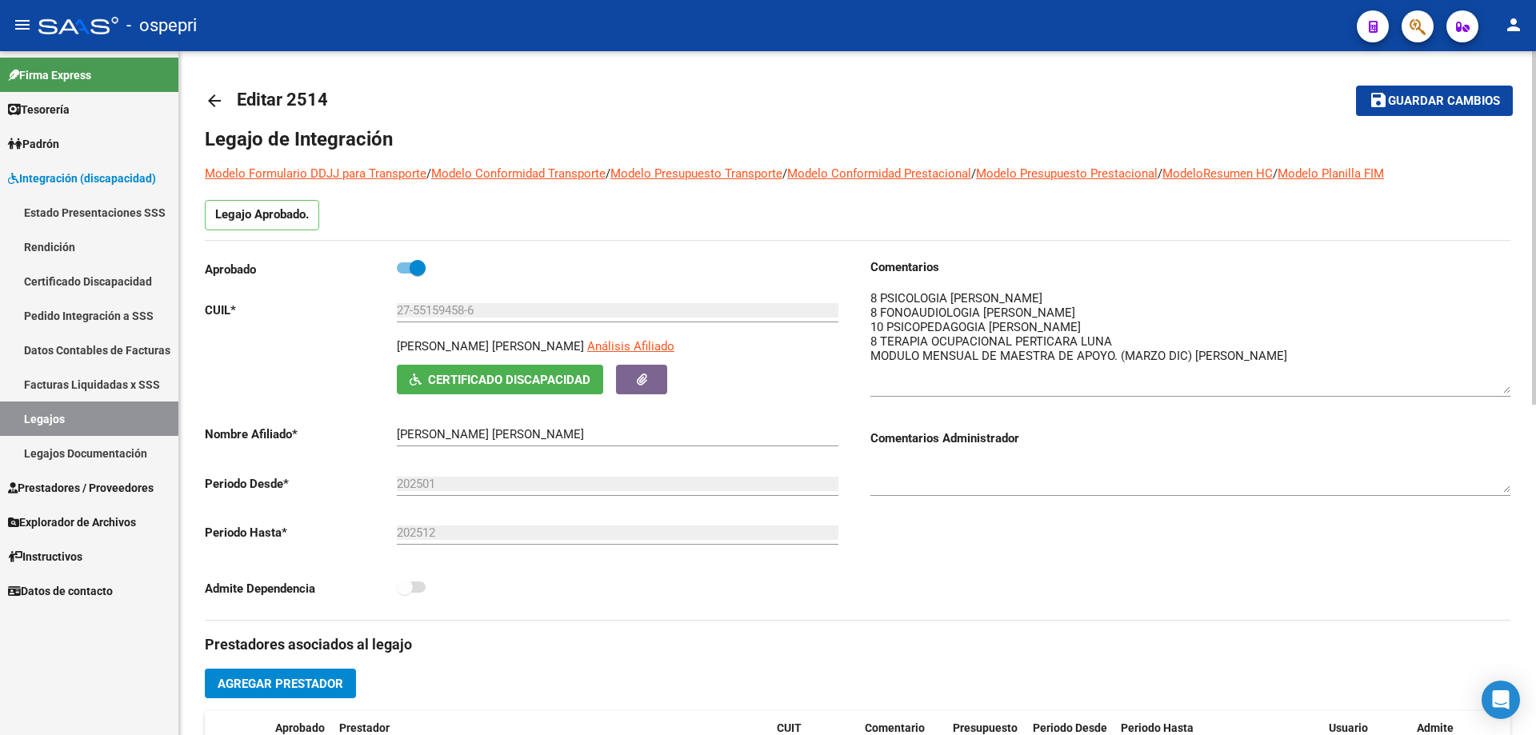
scroll to position [0, 0]
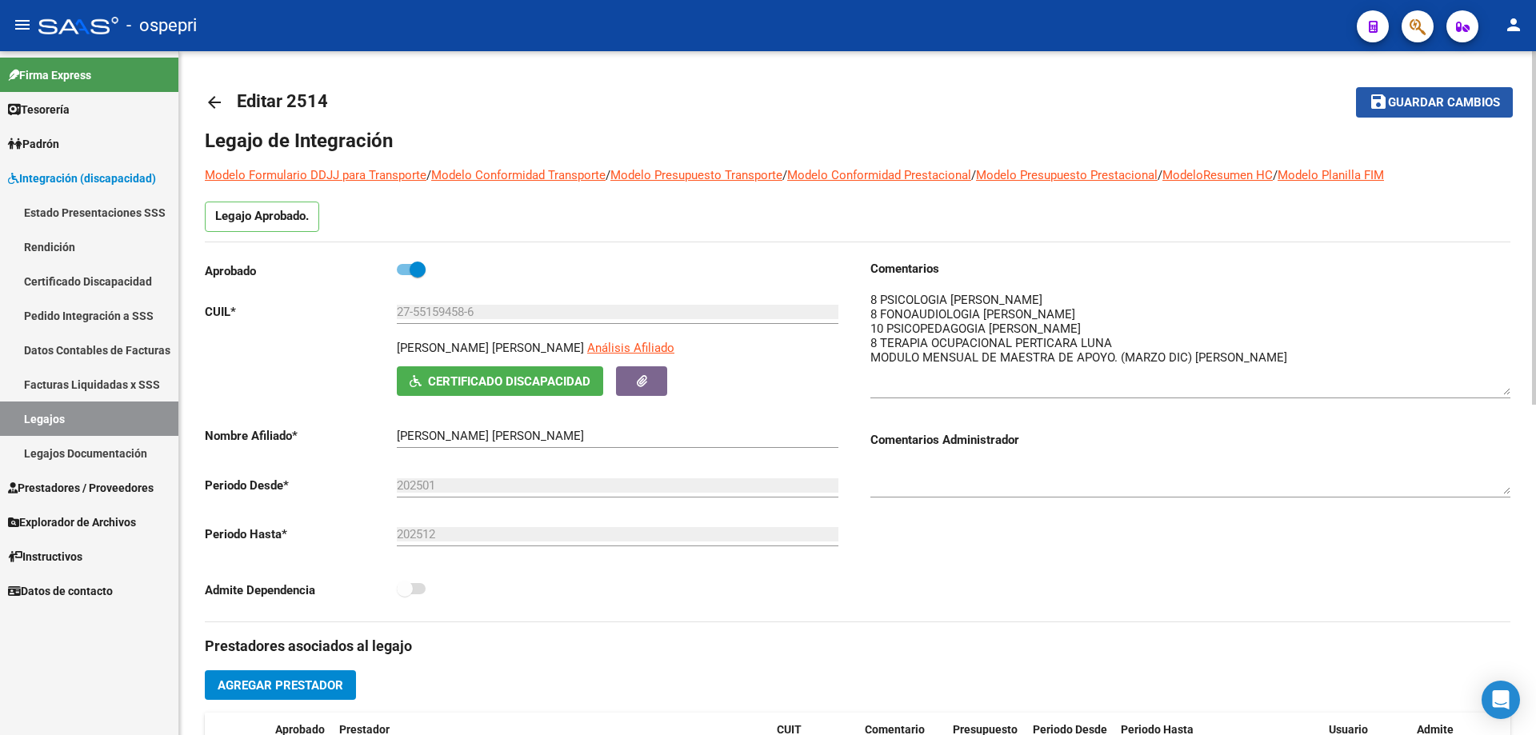
click at [1433, 102] on span "Guardar cambios" at bounding box center [1444, 103] width 112 height 14
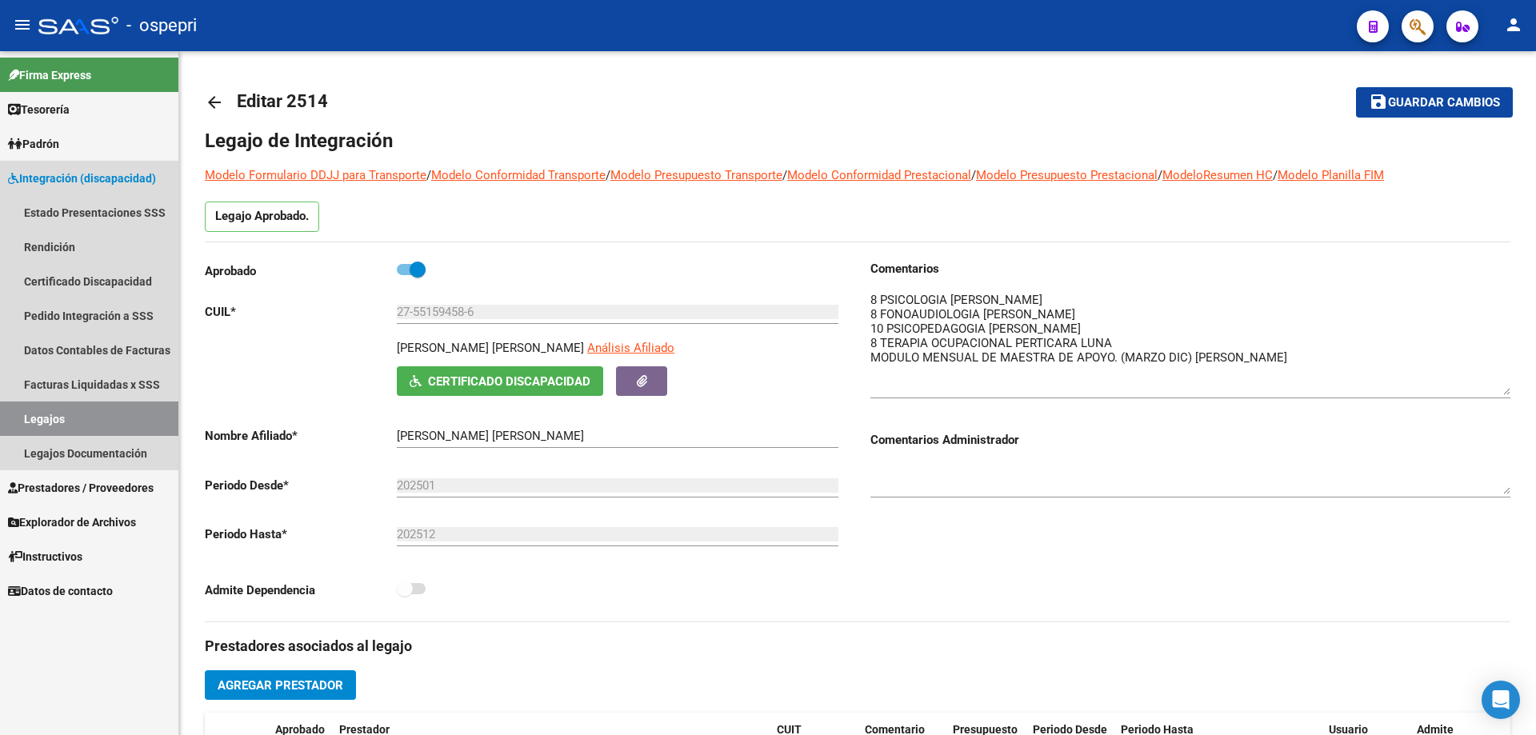
click at [41, 413] on link "Legajos" at bounding box center [89, 419] width 178 height 34
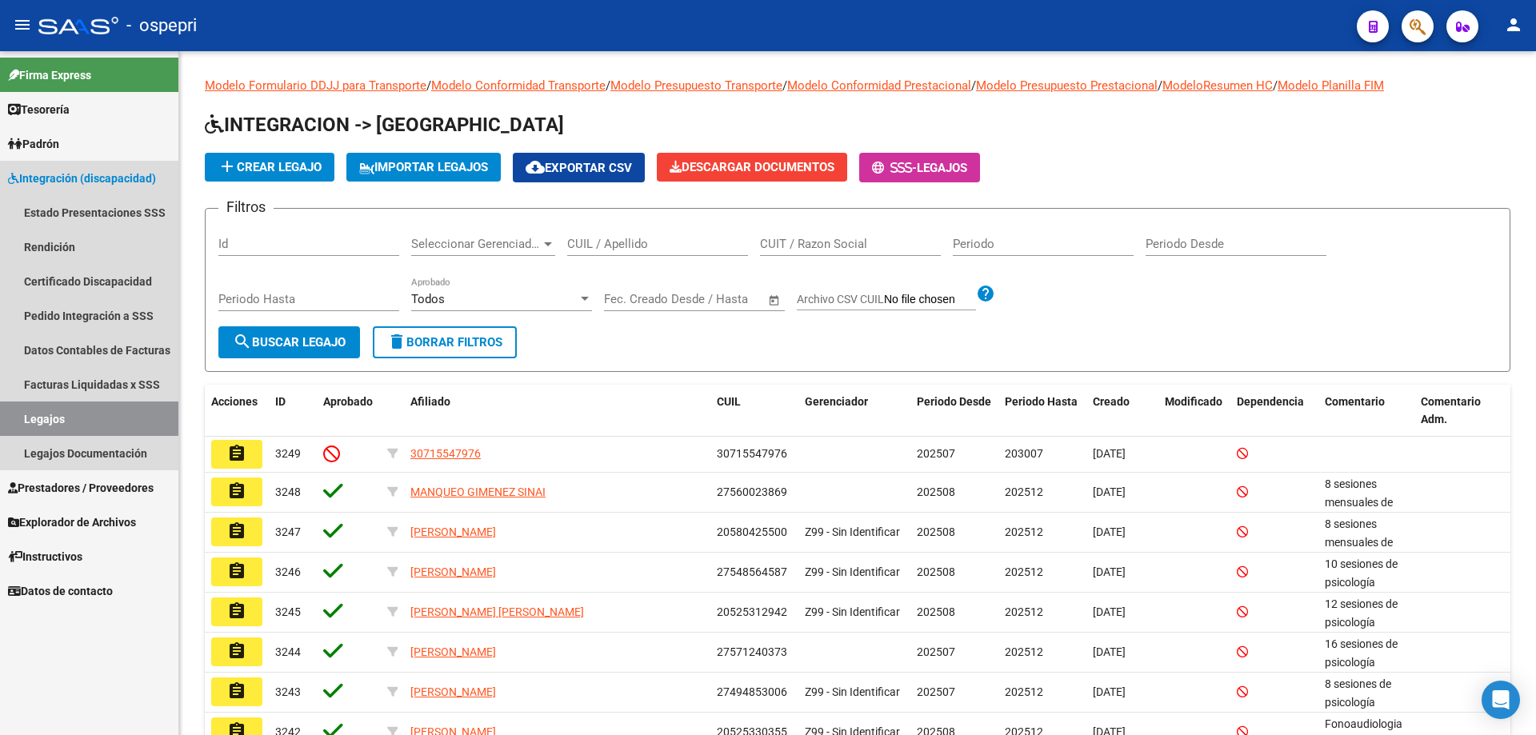
drag, startPoint x: 69, startPoint y: 416, endPoint x: 121, endPoint y: 390, distance: 57.9
click at [70, 416] on link "Legajos" at bounding box center [89, 419] width 178 height 34
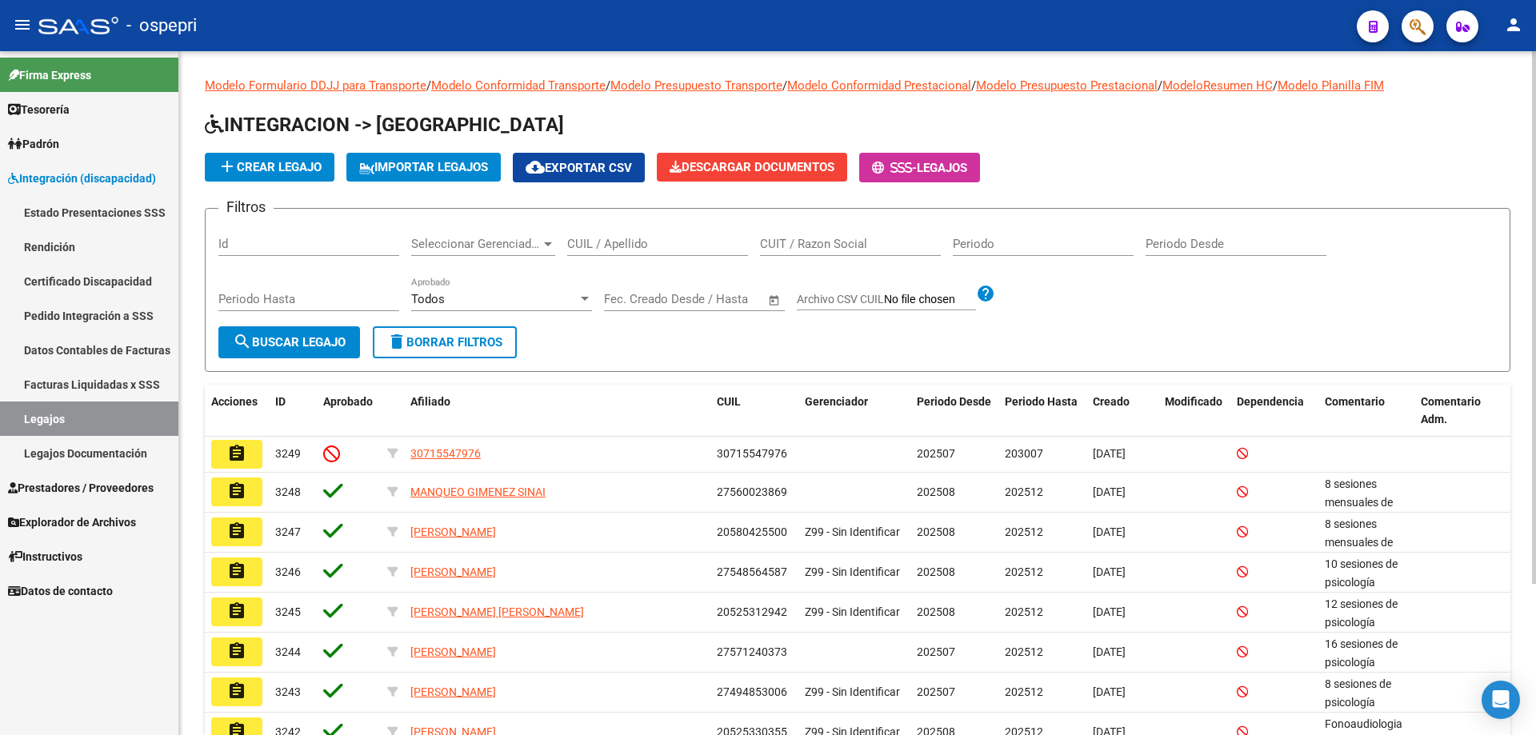
click at [581, 246] on input "CUIL / Apellido" at bounding box center [657, 244] width 181 height 14
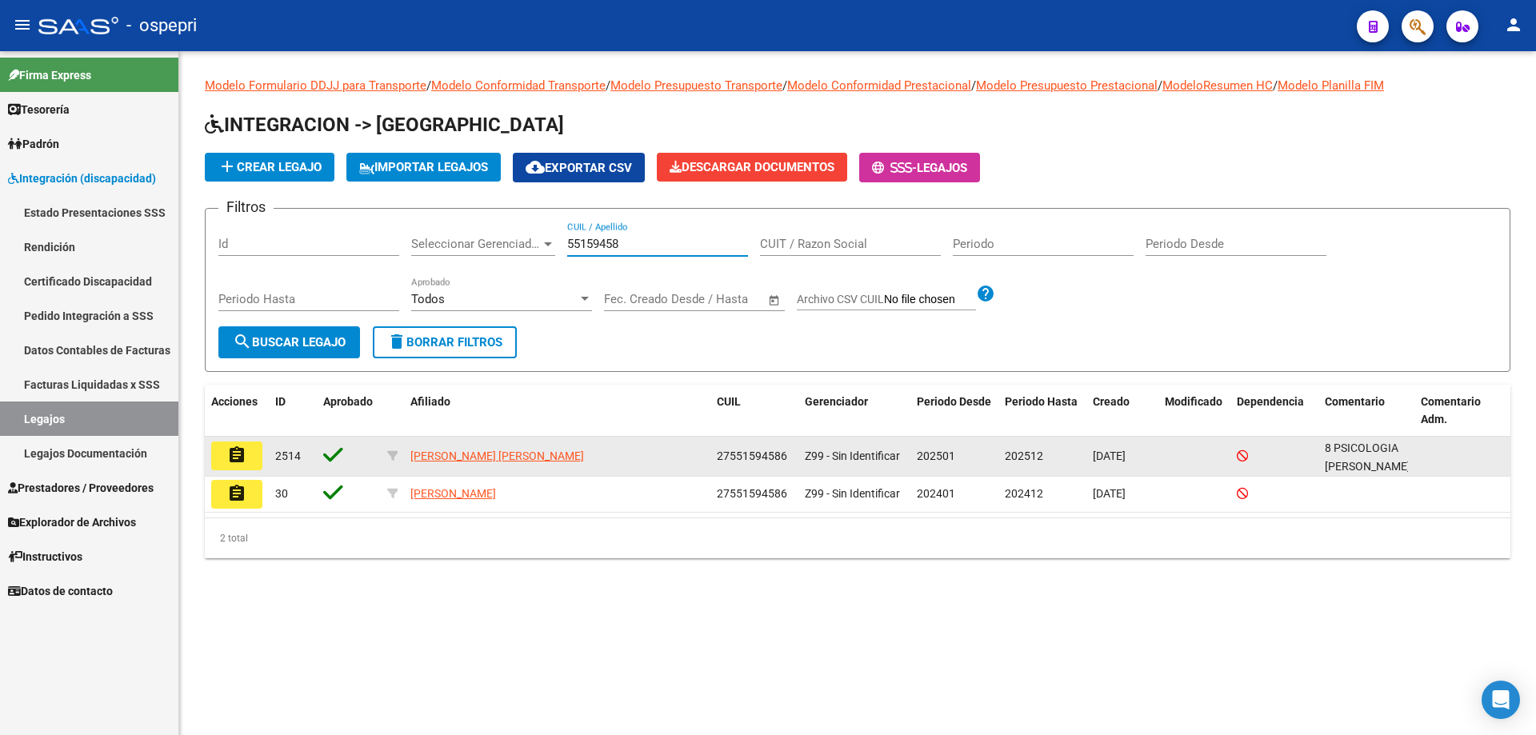
type input "55159458"
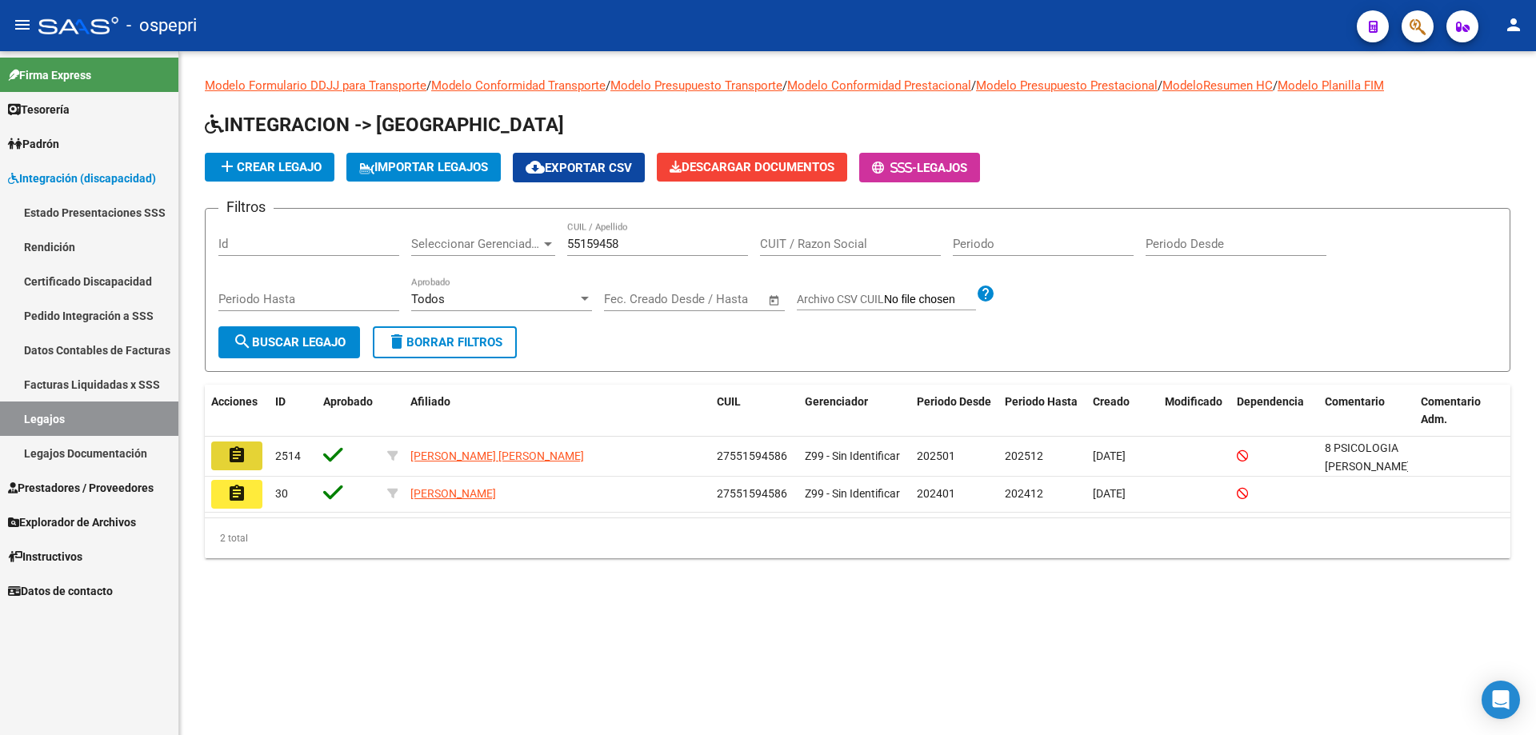
click at [253, 458] on button "assignment" at bounding box center [236, 456] width 51 height 29
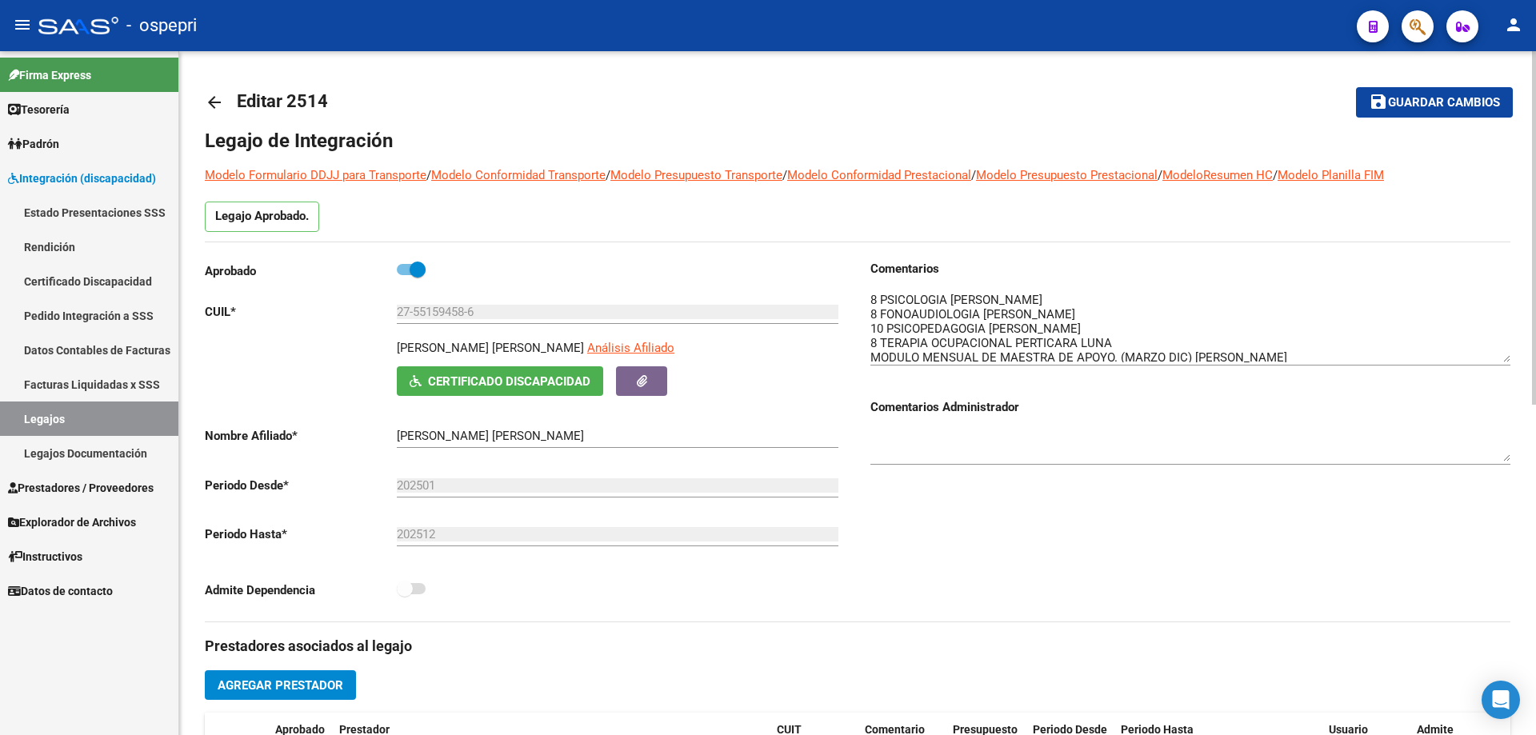
drag, startPoint x: 1504, startPoint y: 313, endPoint x: 1500, endPoint y: 352, distance: 39.5
click at [1500, 352] on textarea at bounding box center [1190, 326] width 640 height 71
